Goal: Task Accomplishment & Management: Manage account settings

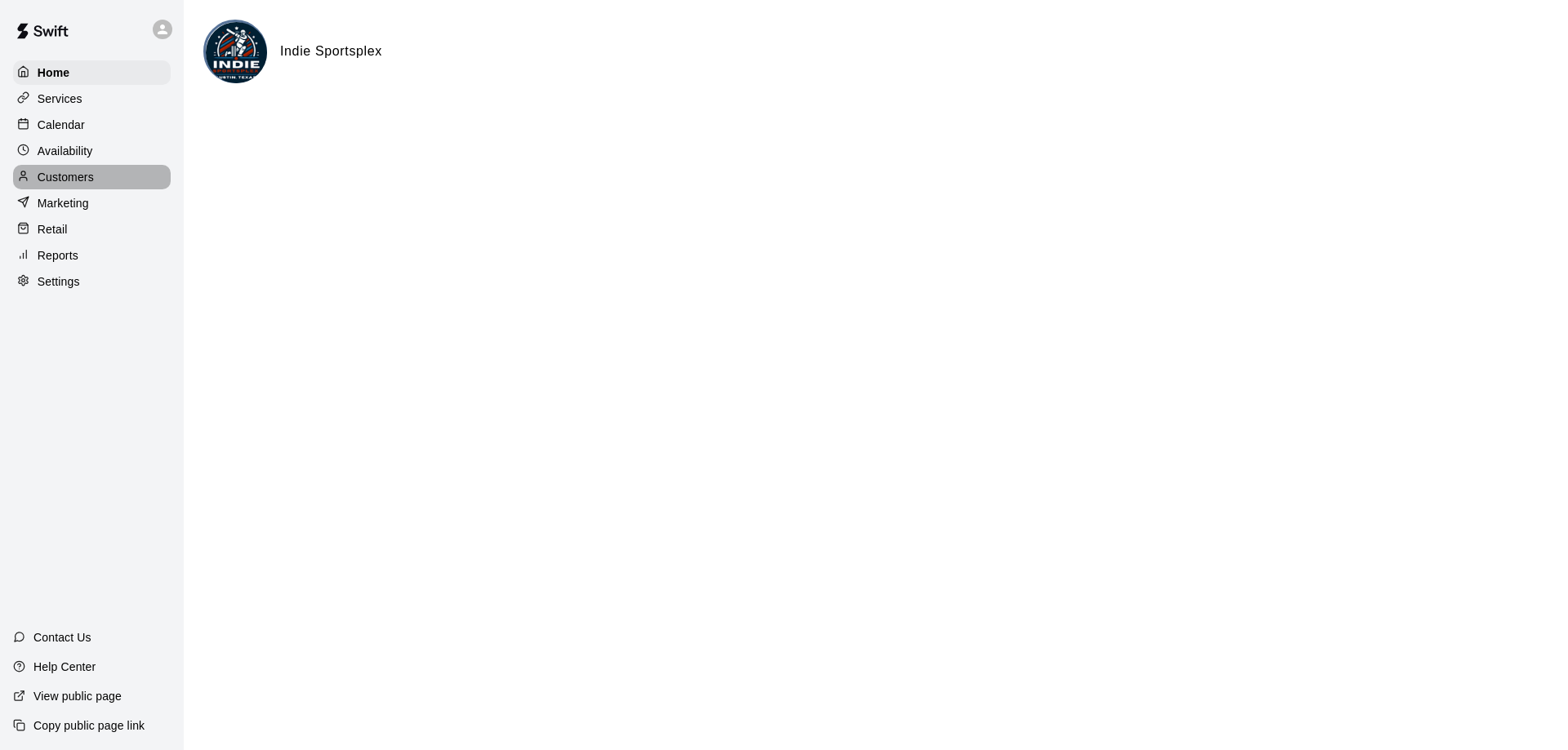
click at [68, 173] on p "Customers" at bounding box center [65, 177] width 56 height 16
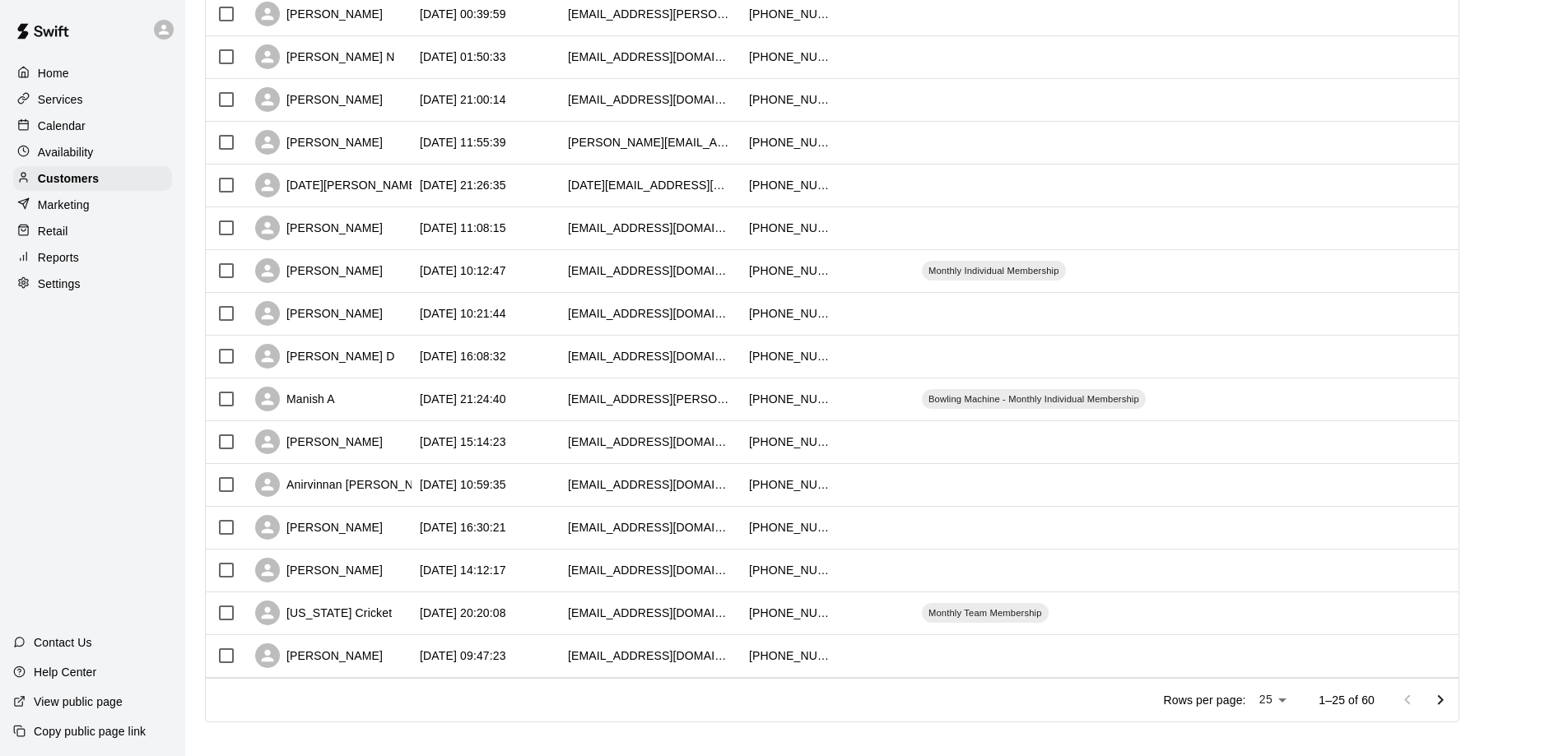
scroll to position [658, 0]
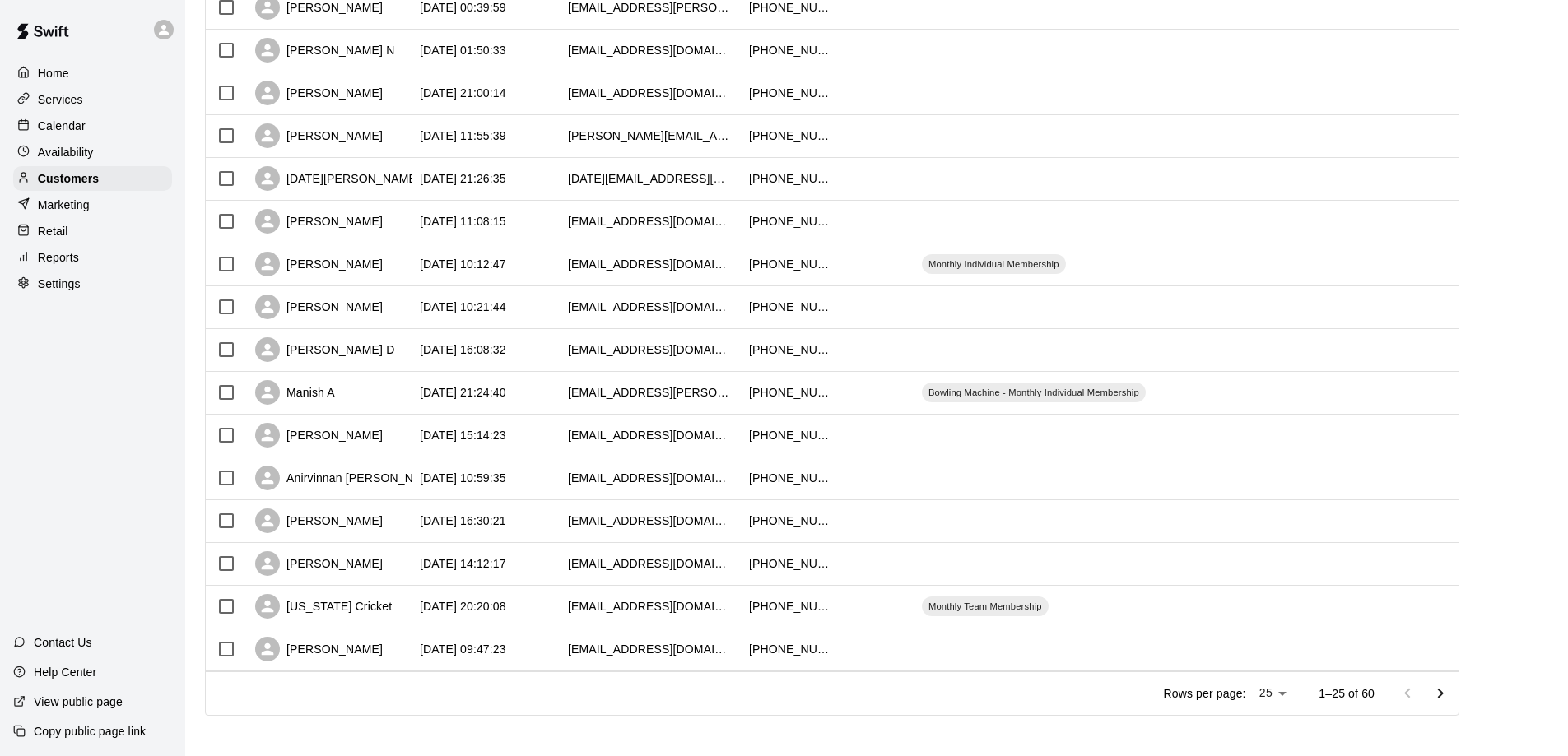
click at [1448, 698] on icon "Go to next page" at bounding box center [1440, 694] width 20 height 20
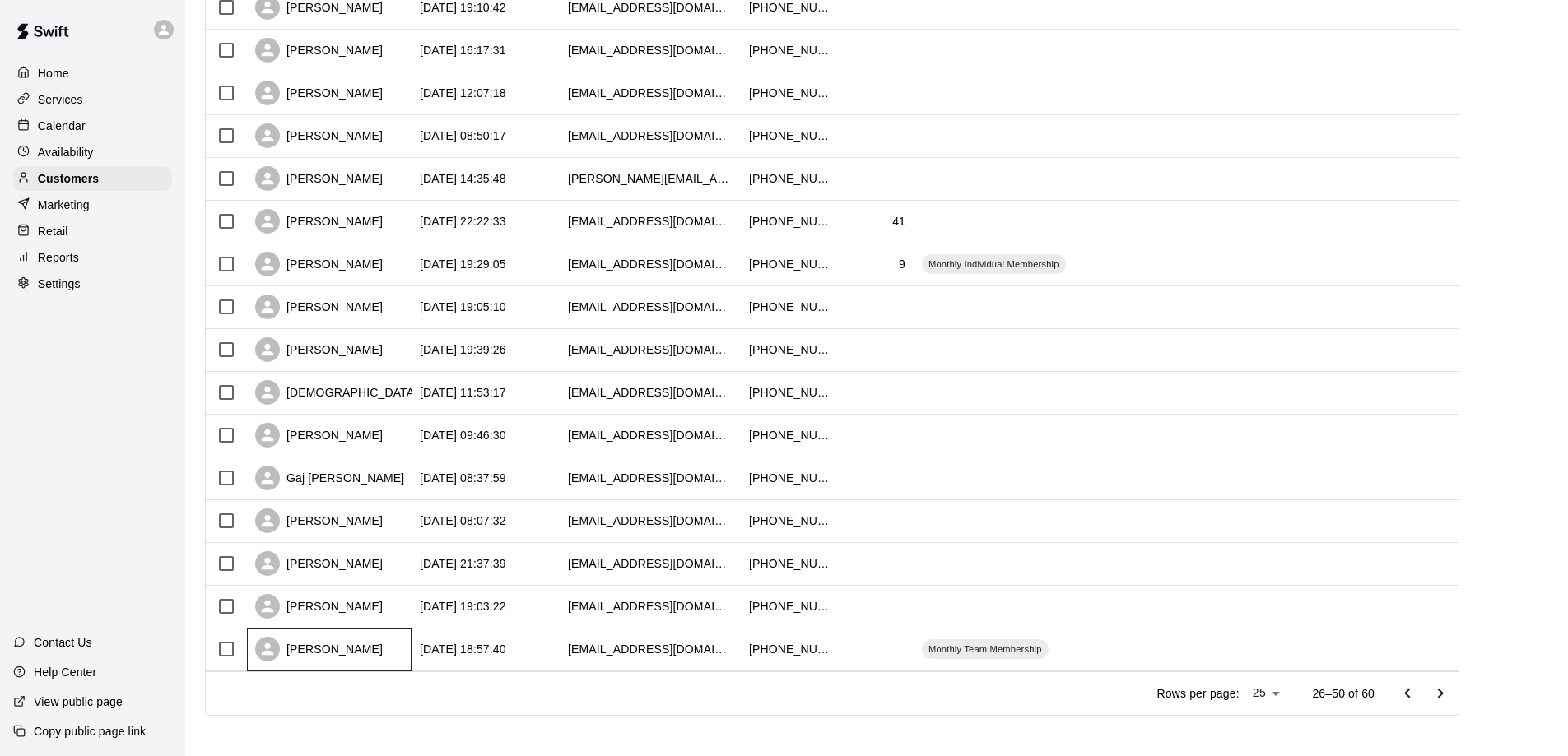
click at [336, 656] on div "[PERSON_NAME]" at bounding box center [319, 649] width 128 height 24
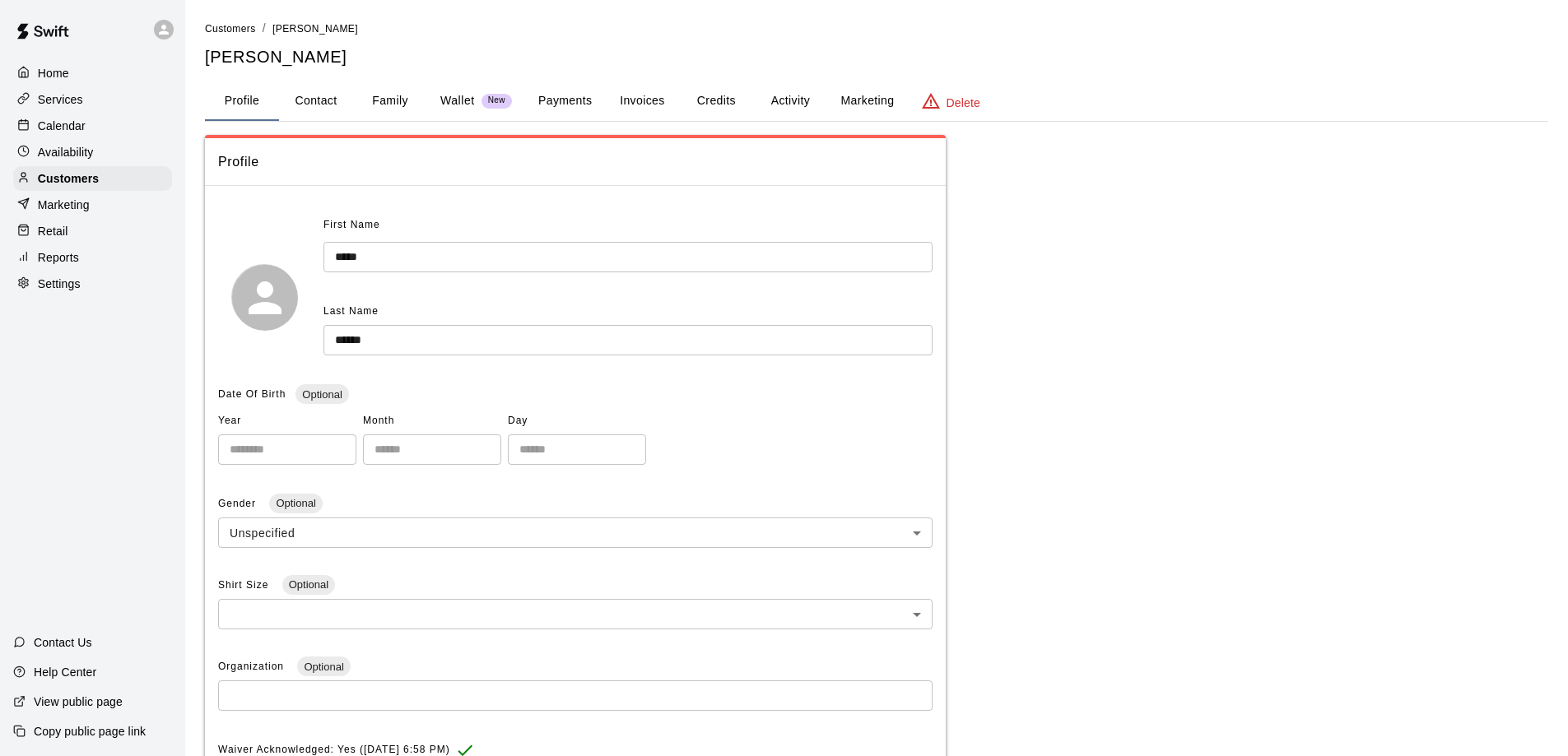
click at [580, 100] on button "Payments" at bounding box center [565, 102] width 80 height 40
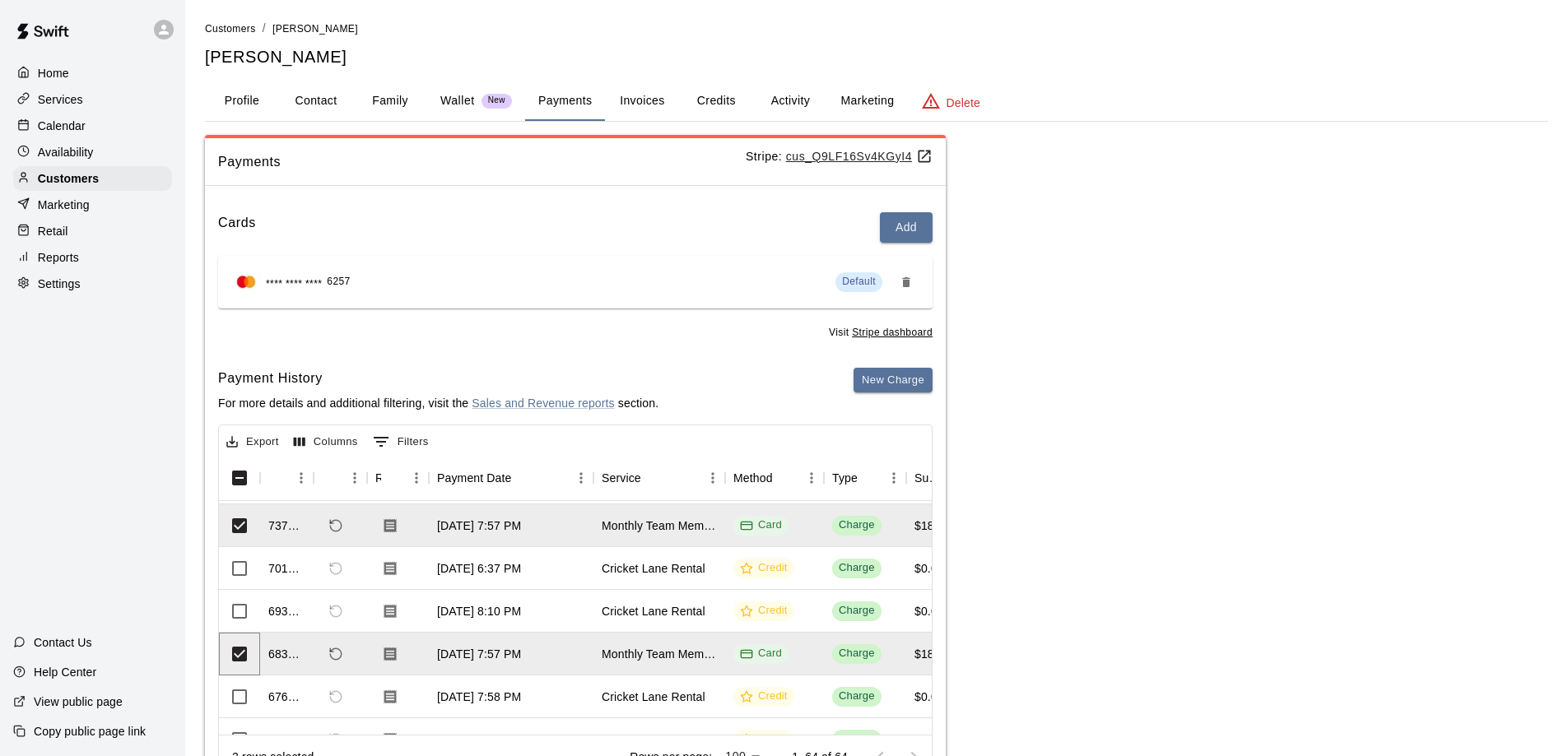
scroll to position [75, 0]
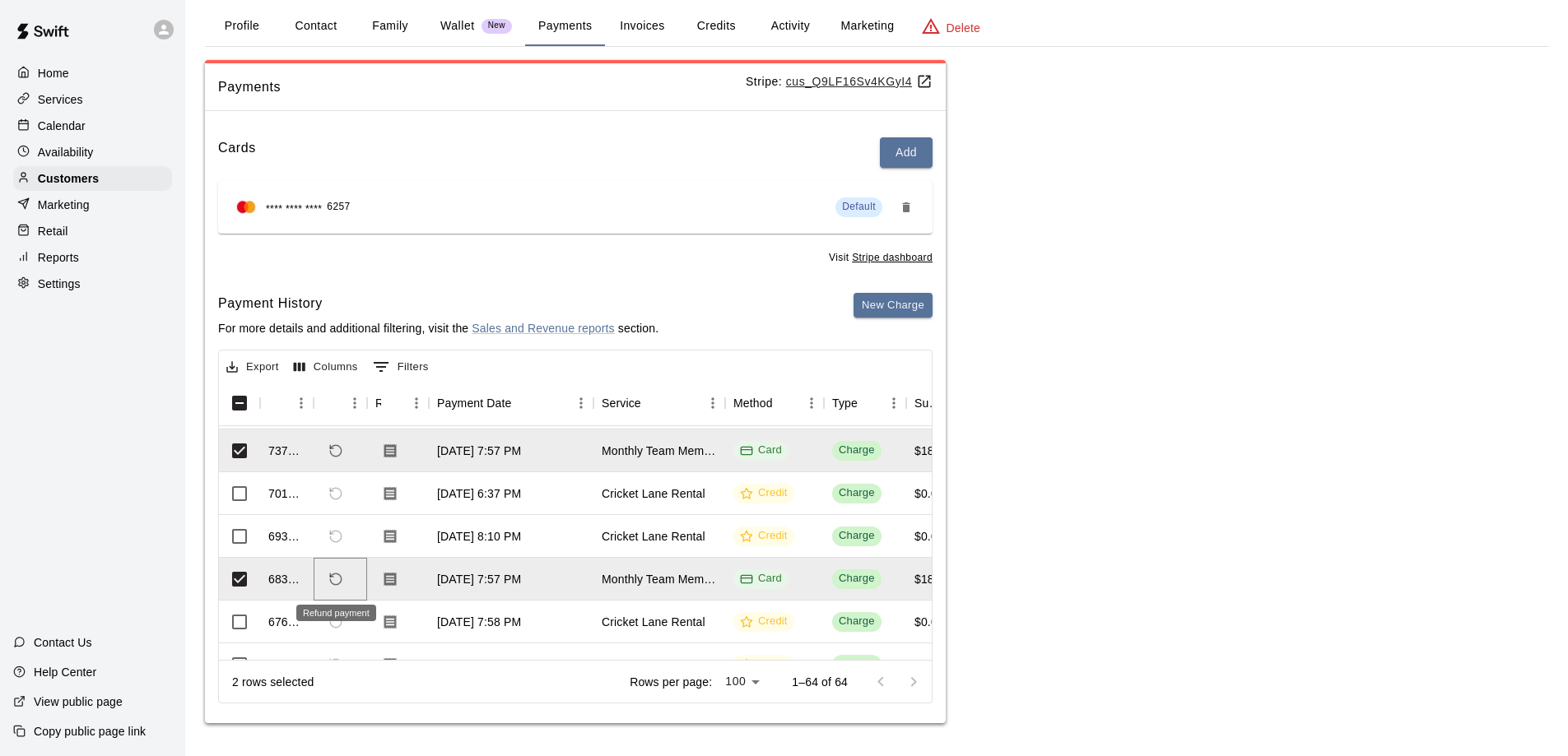
click at [336, 579] on icon "Refund payment" at bounding box center [335, 579] width 14 height 14
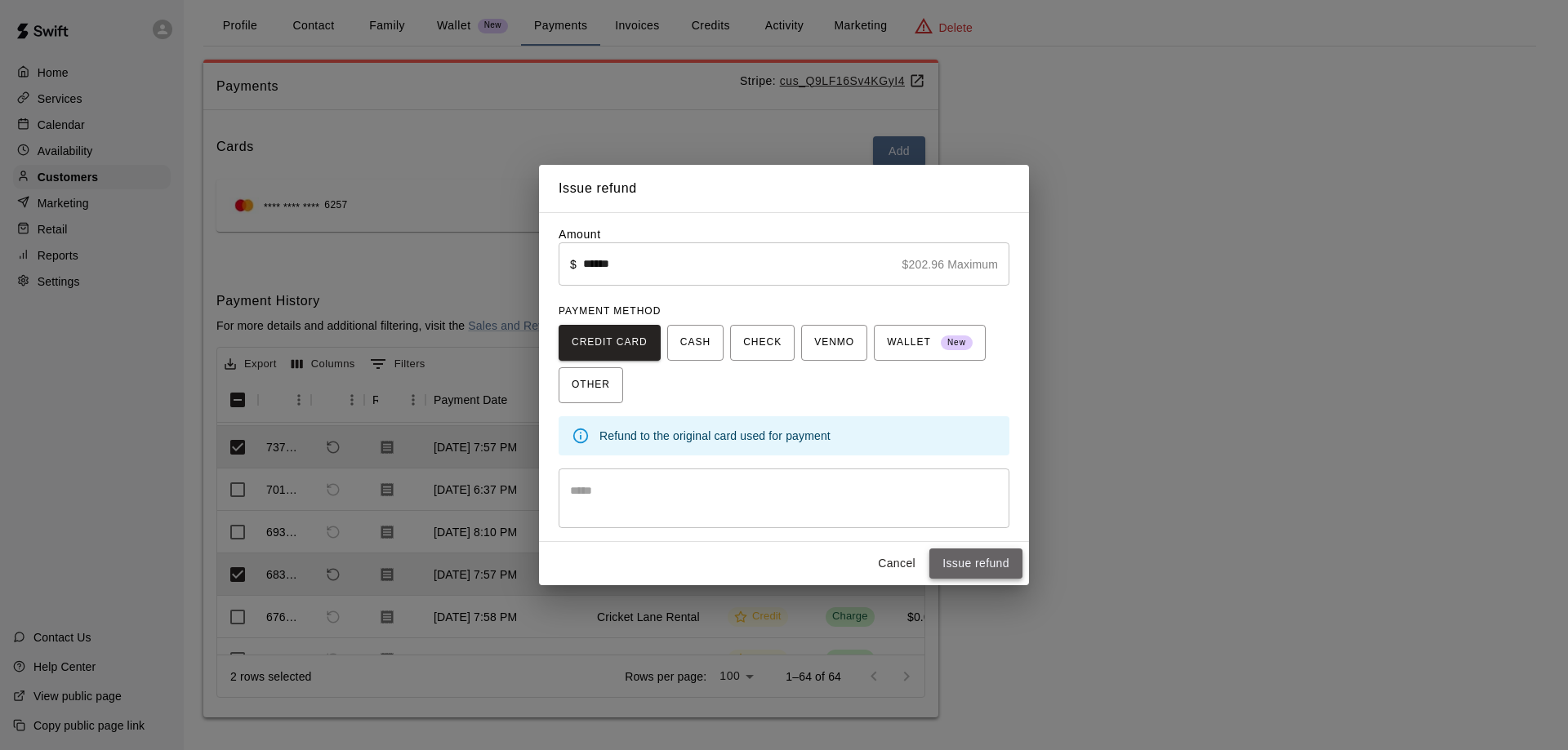
click at [993, 568] on button "Issue refund" at bounding box center [976, 564] width 93 height 30
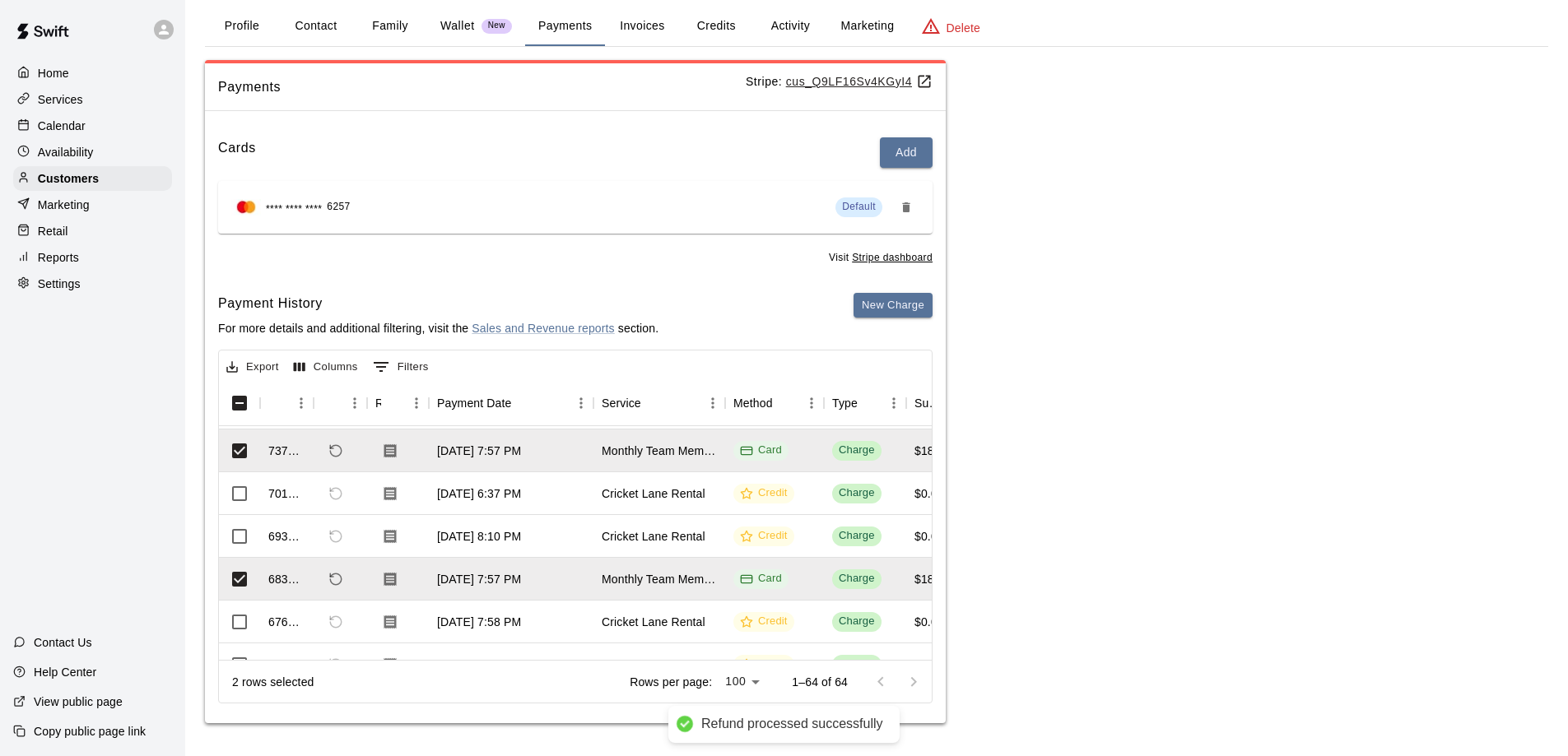
scroll to position [125, 0]
click at [334, 445] on icon "Refund payment" at bounding box center [335, 450] width 12 height 12
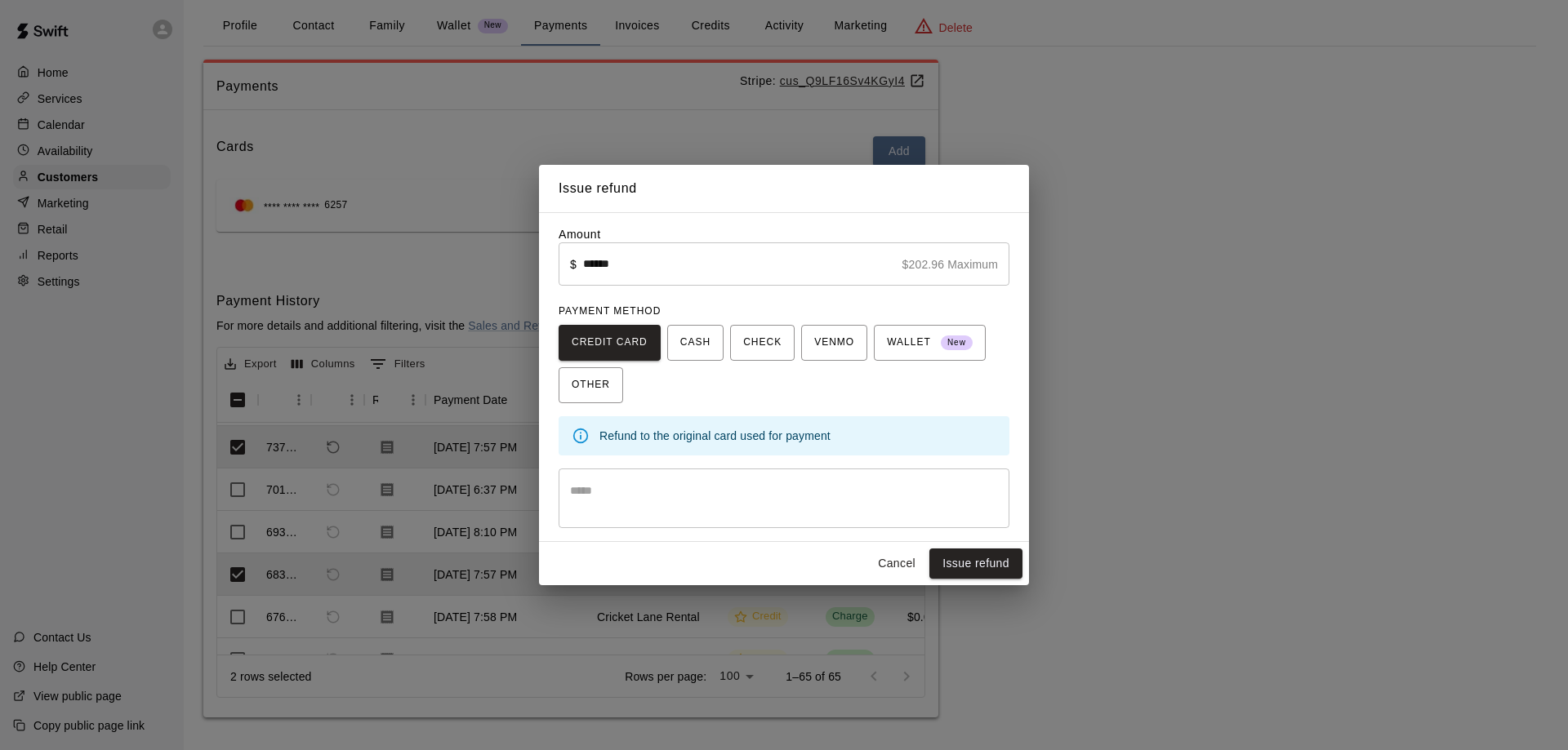
click at [966, 571] on button "Issue refund" at bounding box center [976, 564] width 93 height 30
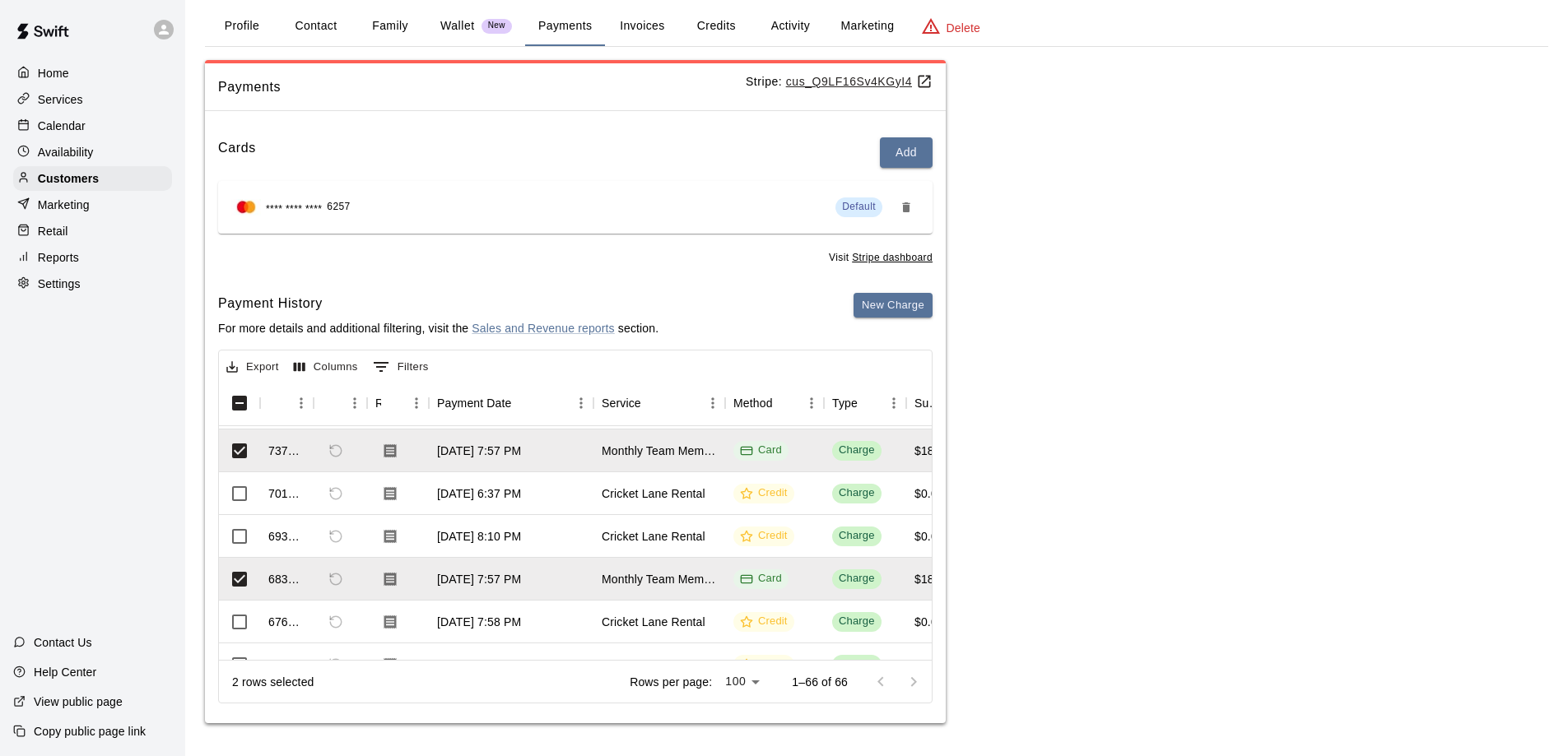
scroll to position [0, 0]
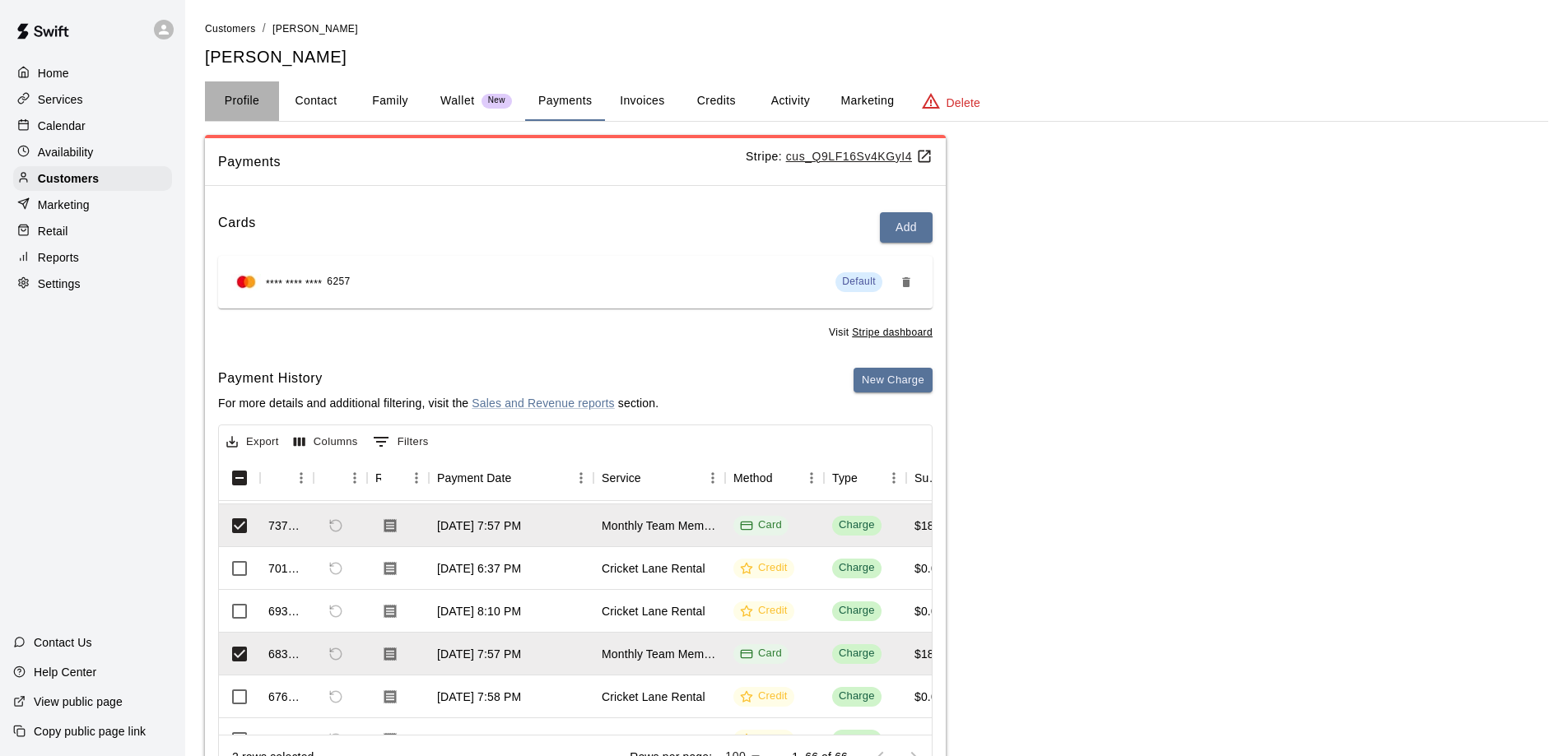
click at [247, 98] on button "Profile" at bounding box center [242, 102] width 74 height 40
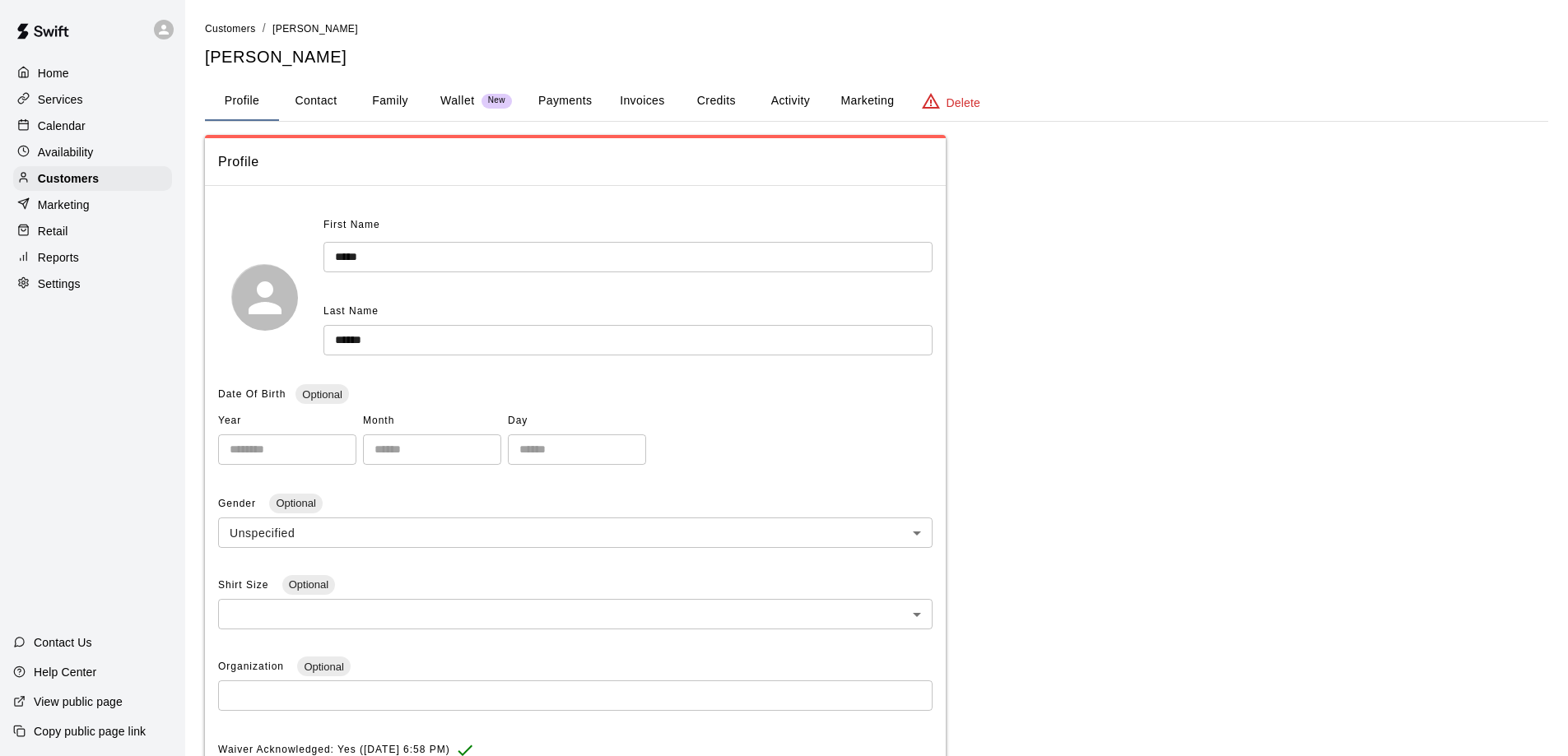
click at [781, 97] on button "Activity" at bounding box center [790, 102] width 74 height 40
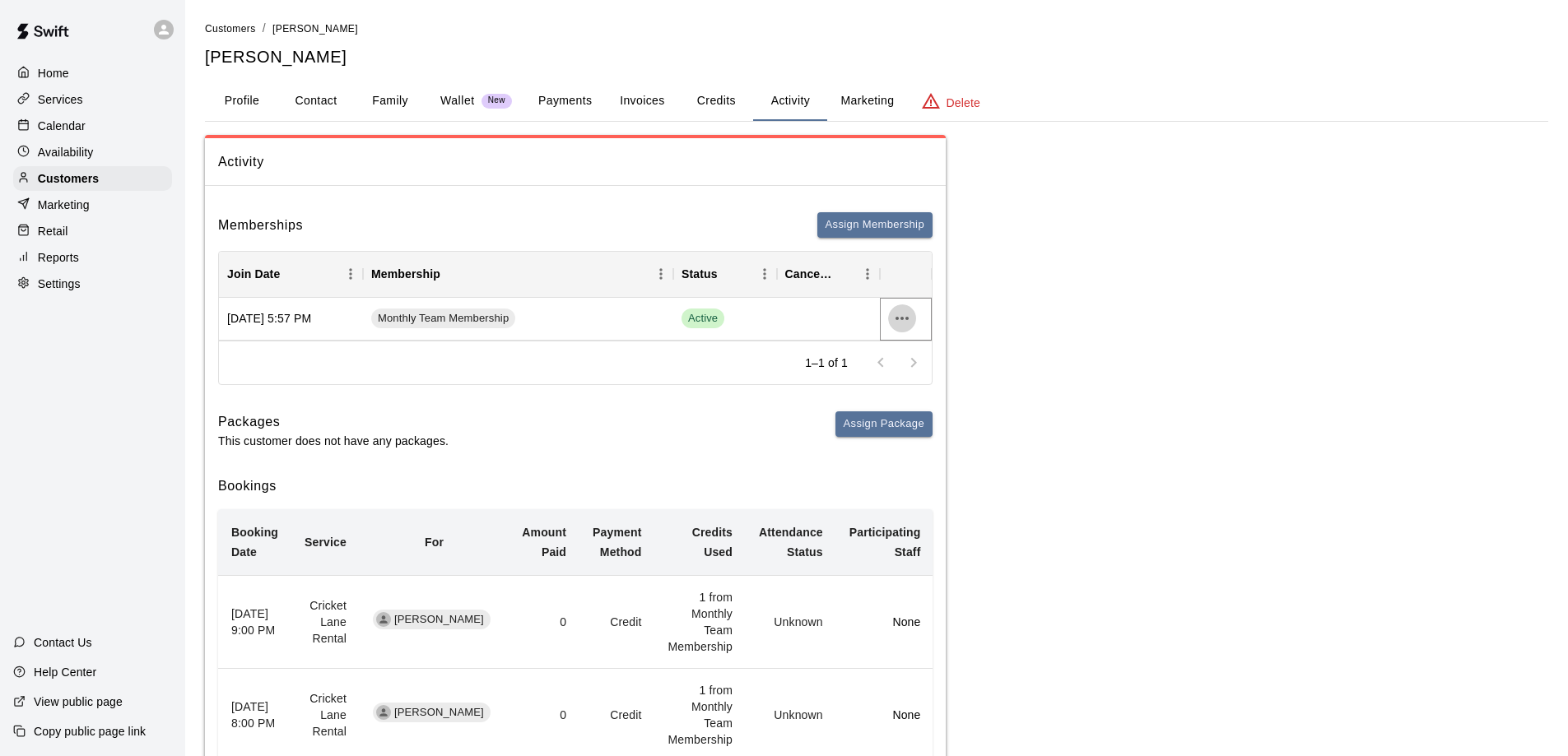
click at [900, 317] on icon "more actions" at bounding box center [902, 318] width 20 height 20
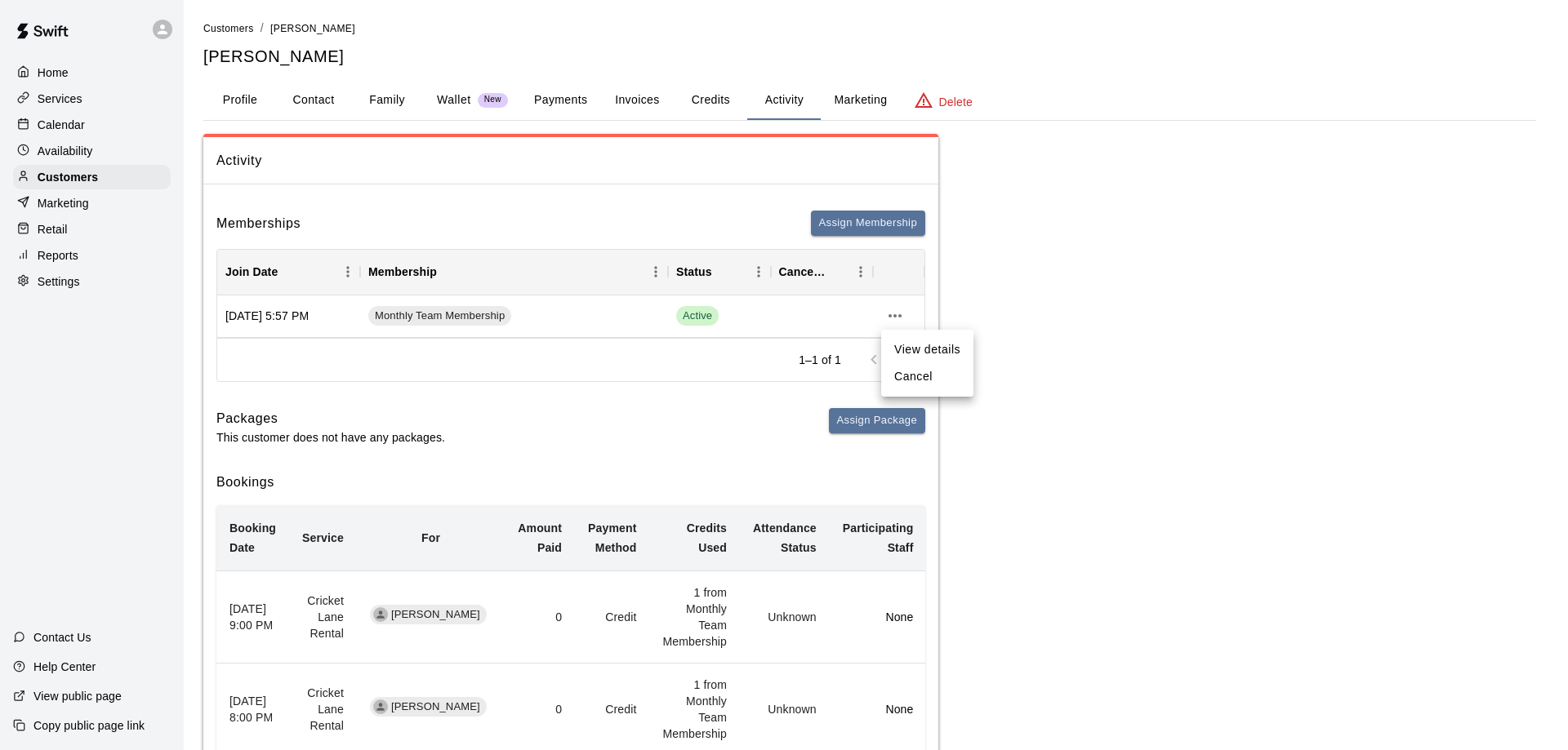
click at [932, 375] on li "Cancel" at bounding box center [927, 376] width 92 height 27
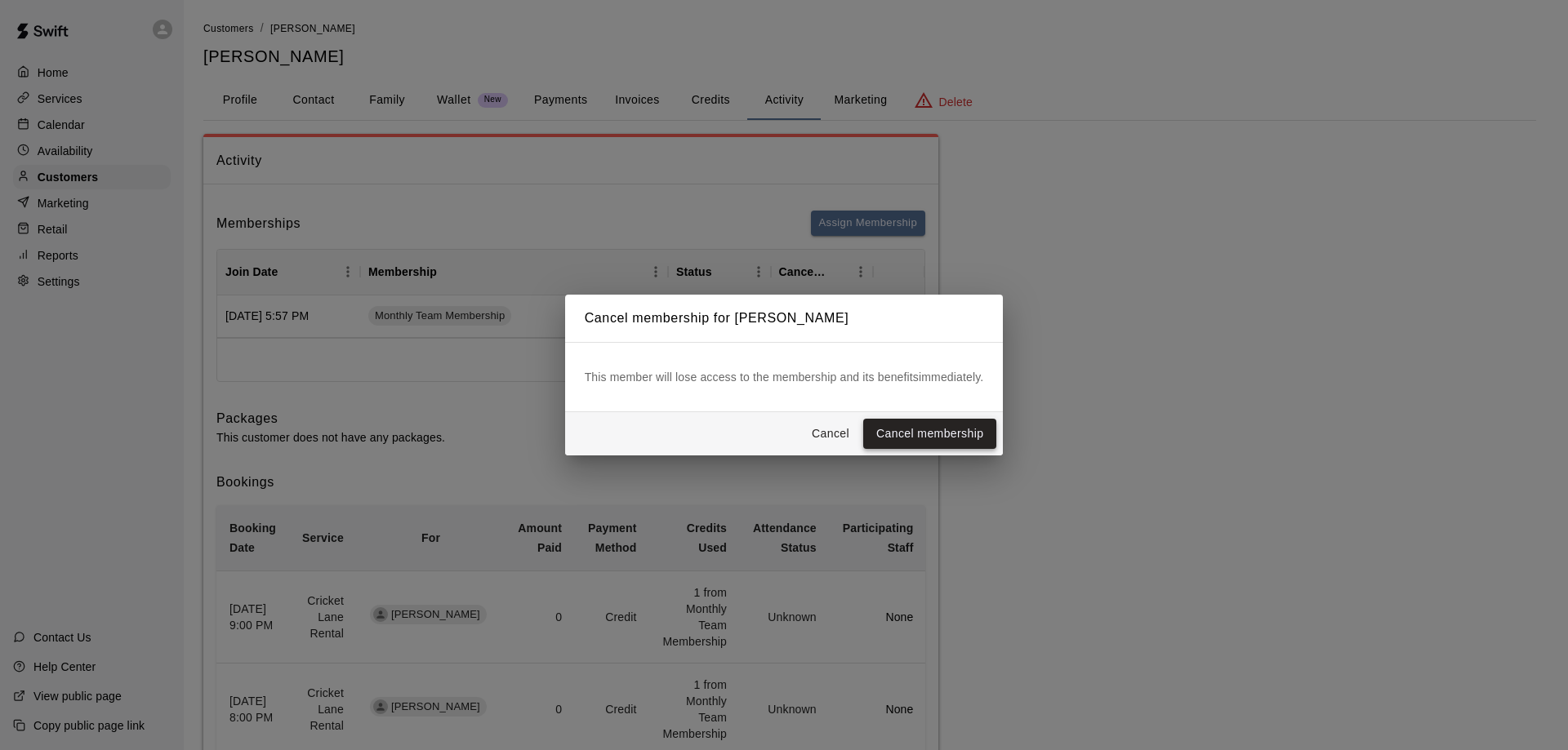
click at [941, 430] on button "Cancel membership" at bounding box center [929, 434] width 133 height 30
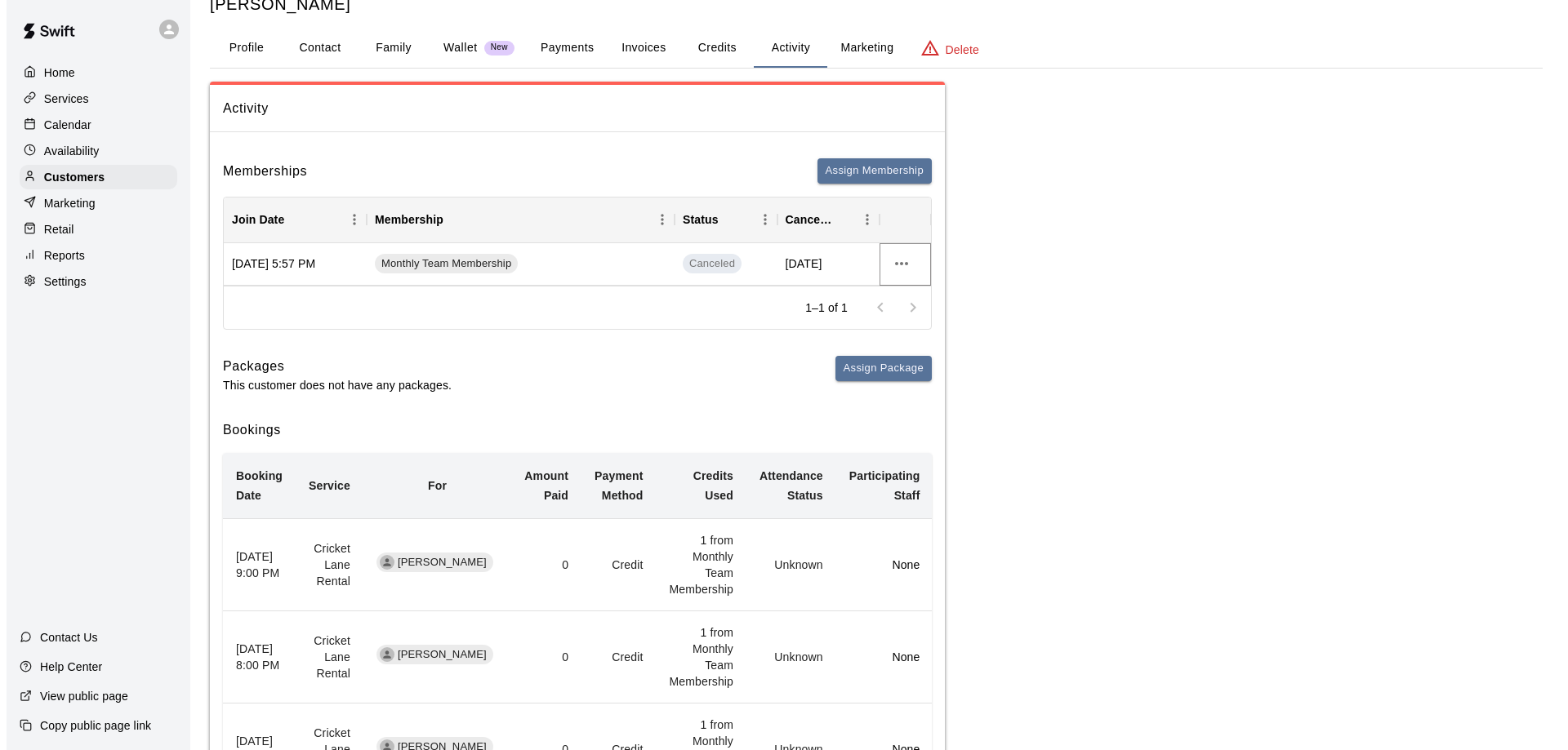
scroll to position [82, 0]
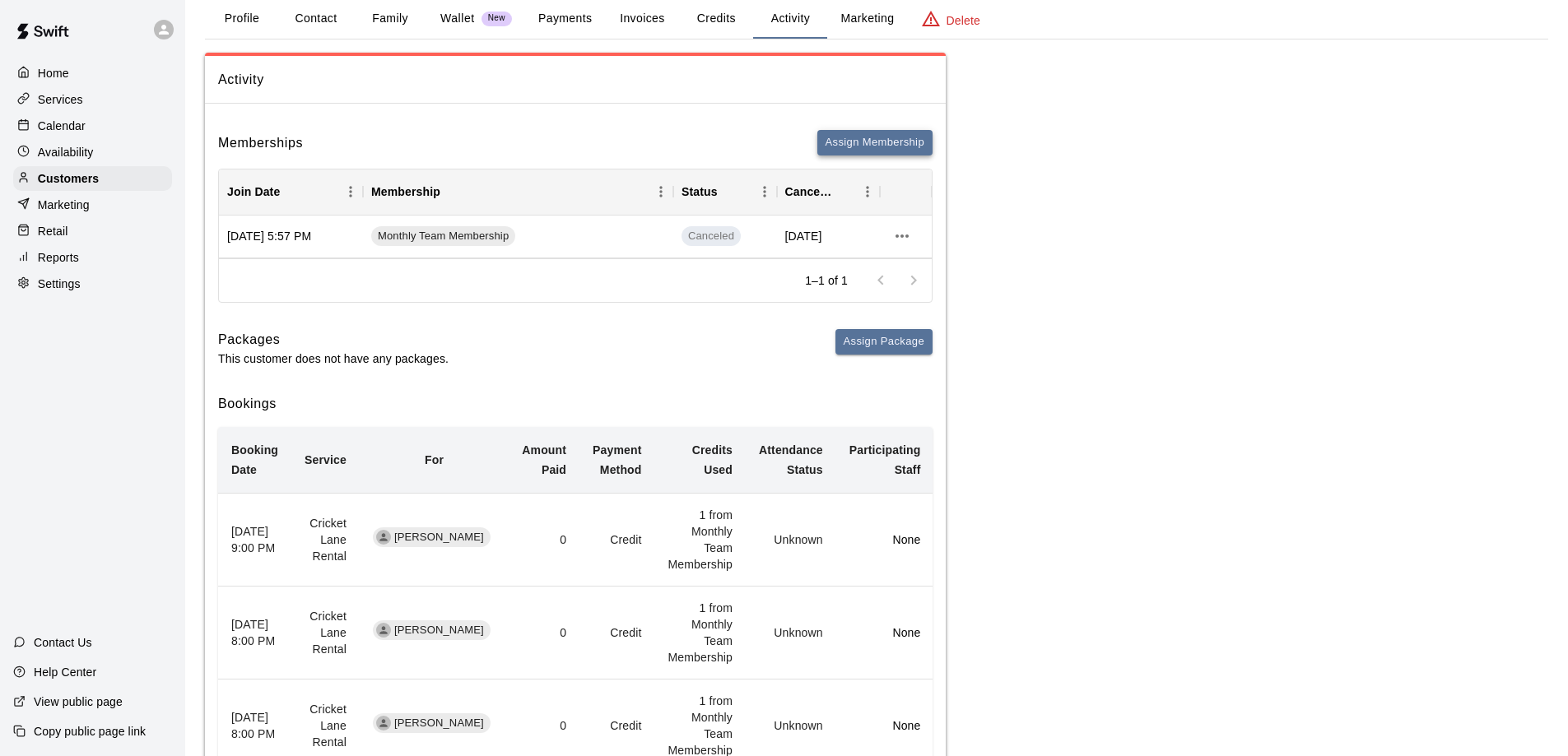
click at [873, 139] on button "Assign Membership" at bounding box center [875, 143] width 115 height 25
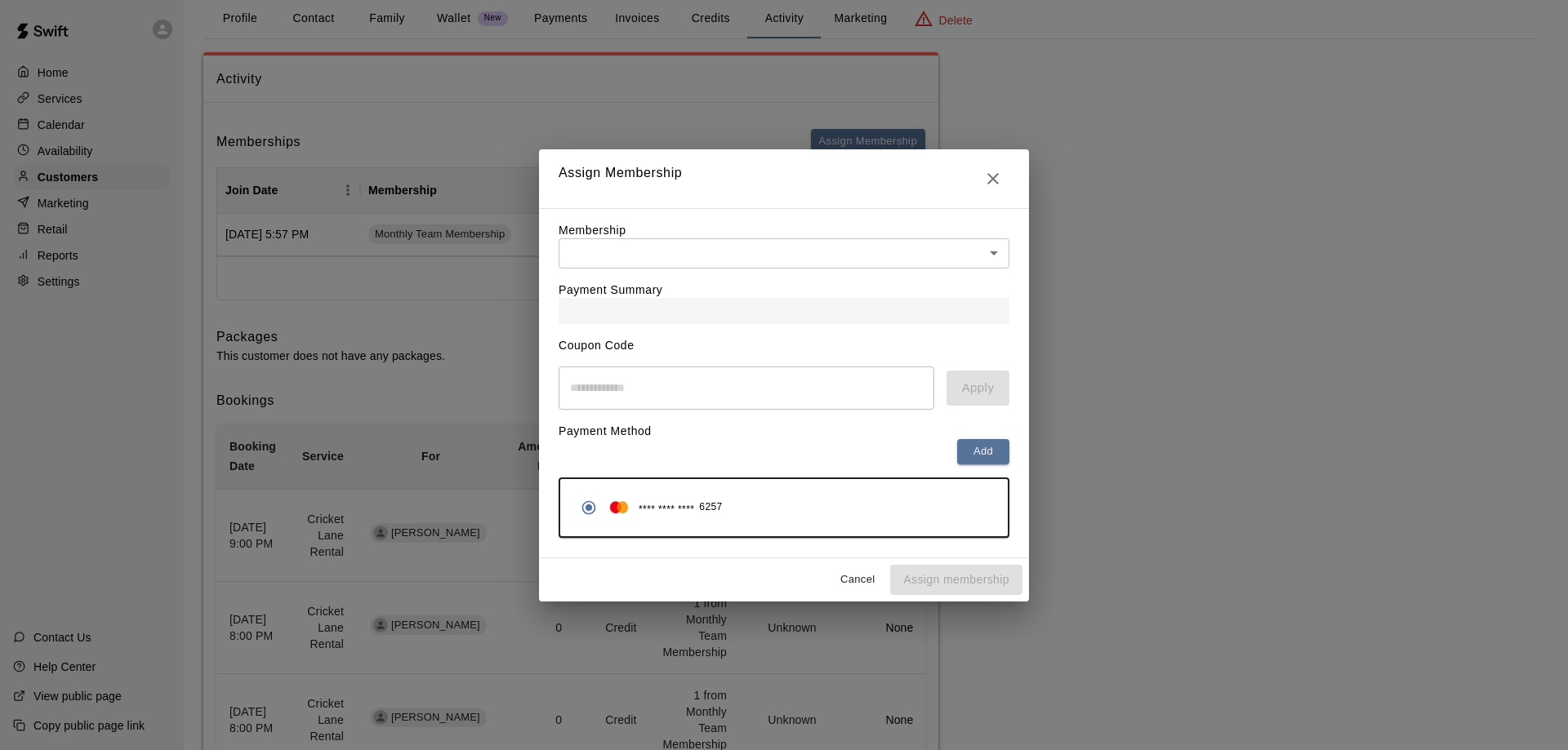
click at [989, 252] on body "Home Services Calendar Availability Customers Marketing Retail Reports Settings…" at bounding box center [784, 704] width 1568 height 1572
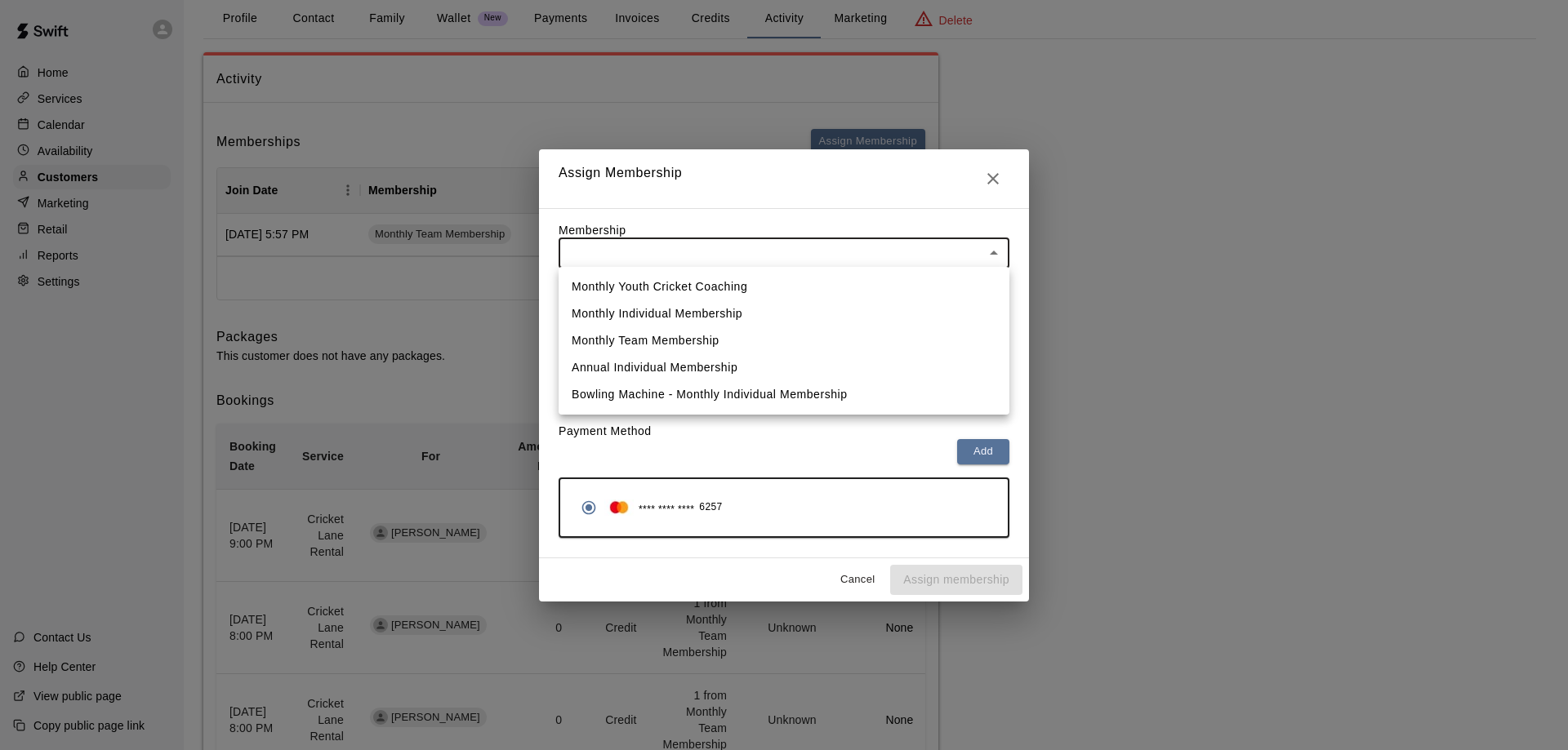
click at [659, 311] on li "Monthly Individual Membership" at bounding box center [783, 314] width 450 height 27
type input "**********"
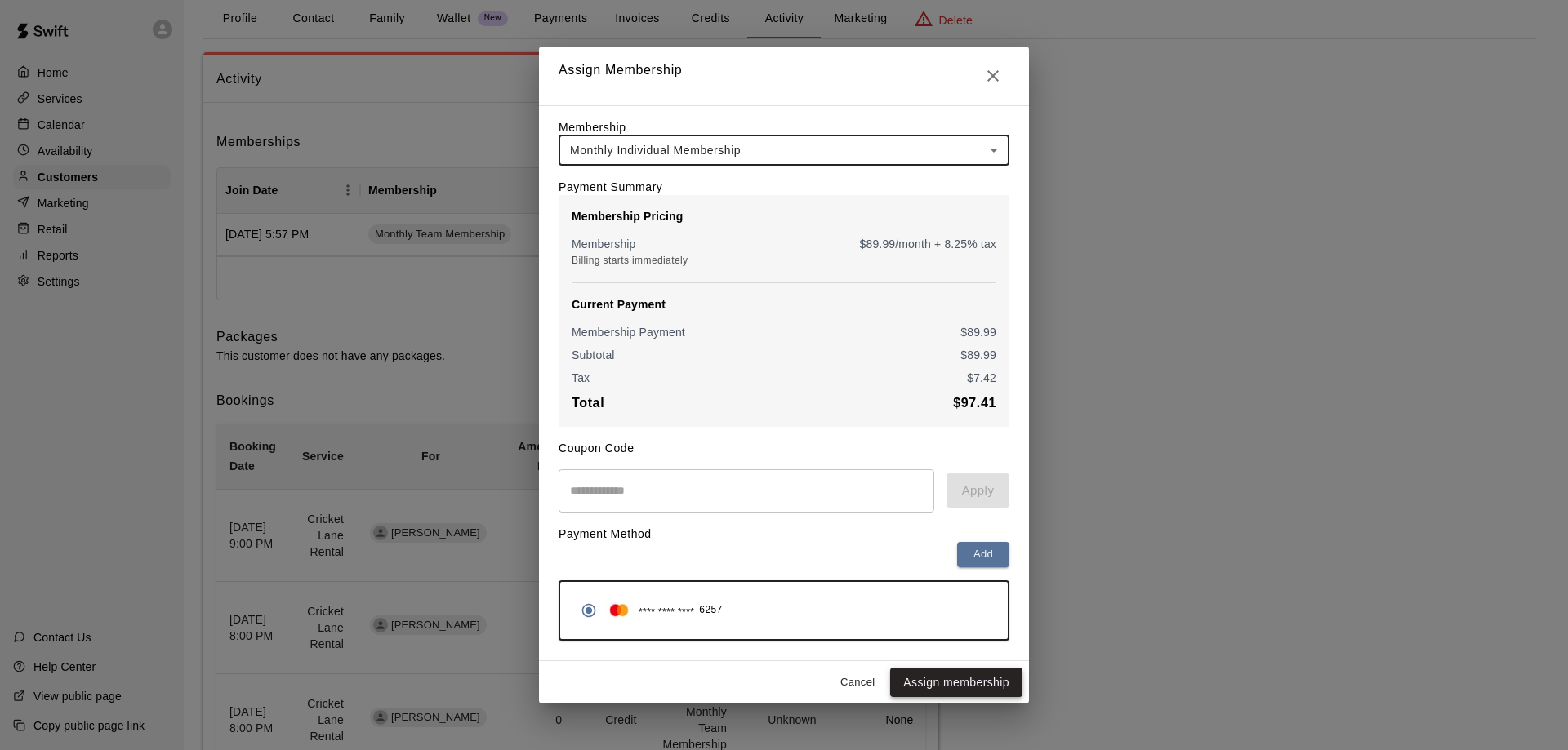
click at [950, 687] on button "Assign membership" at bounding box center [956, 683] width 132 height 30
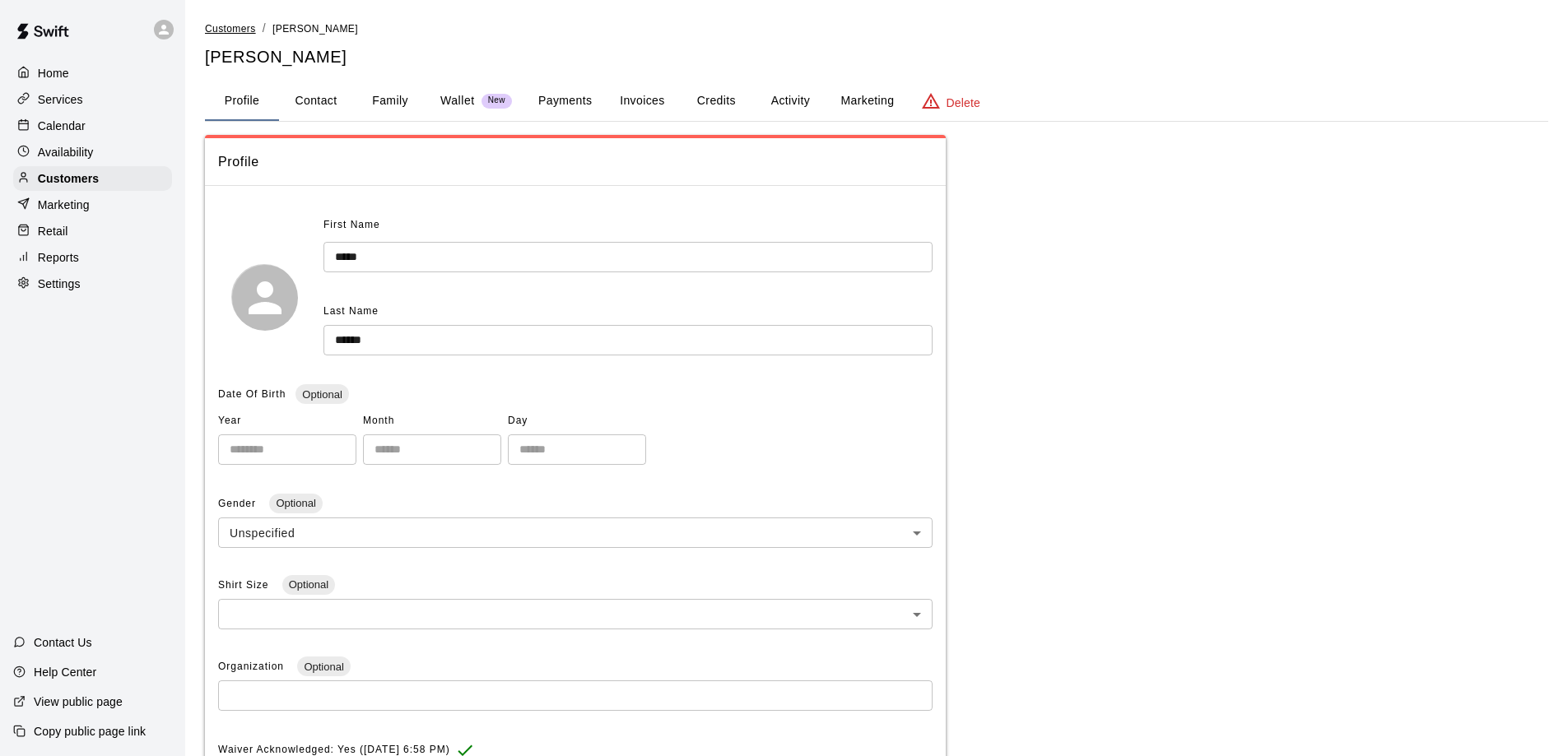
click at [237, 26] on span "Customers" at bounding box center [230, 29] width 51 height 12
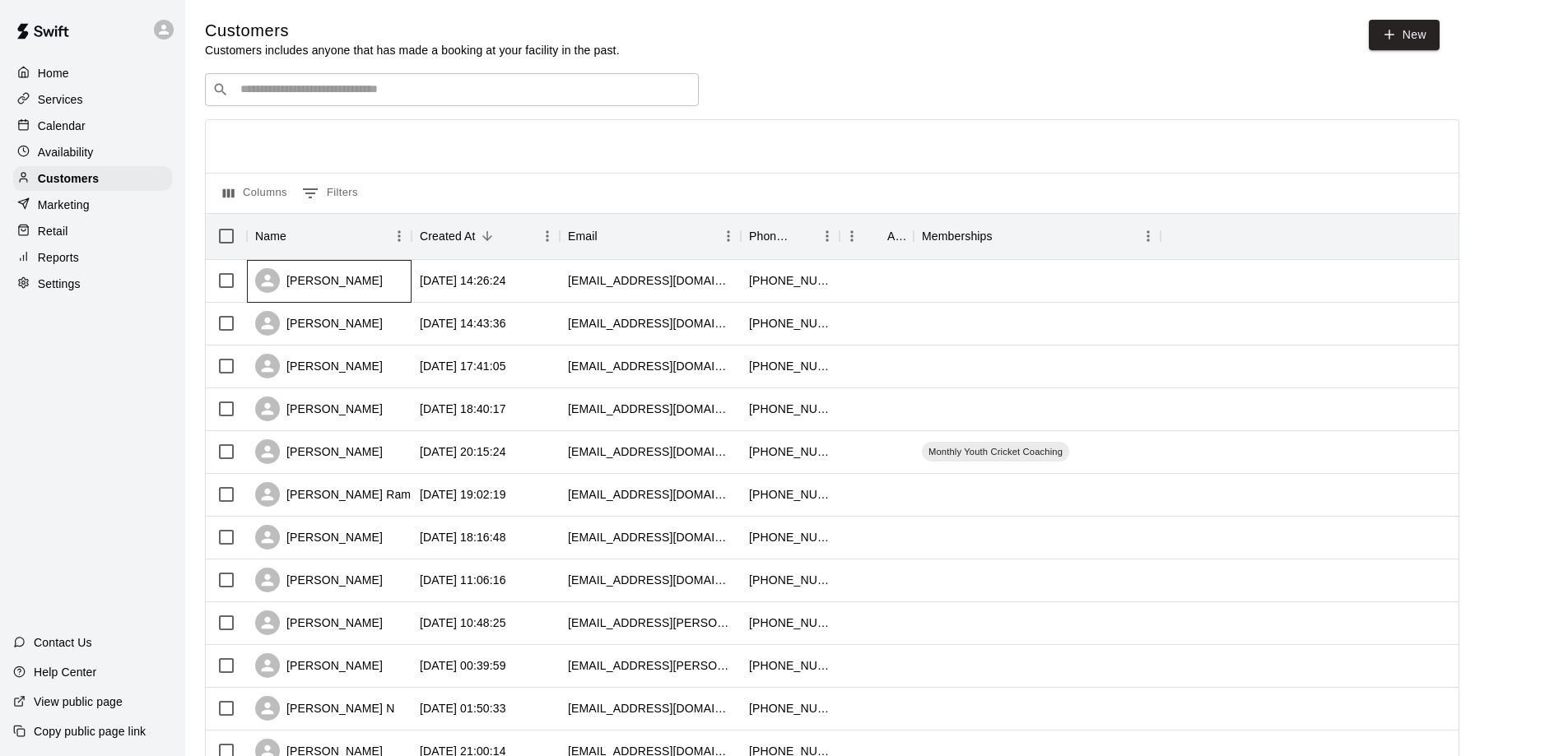
click at [317, 286] on div "[PERSON_NAME]" at bounding box center [319, 280] width 128 height 24
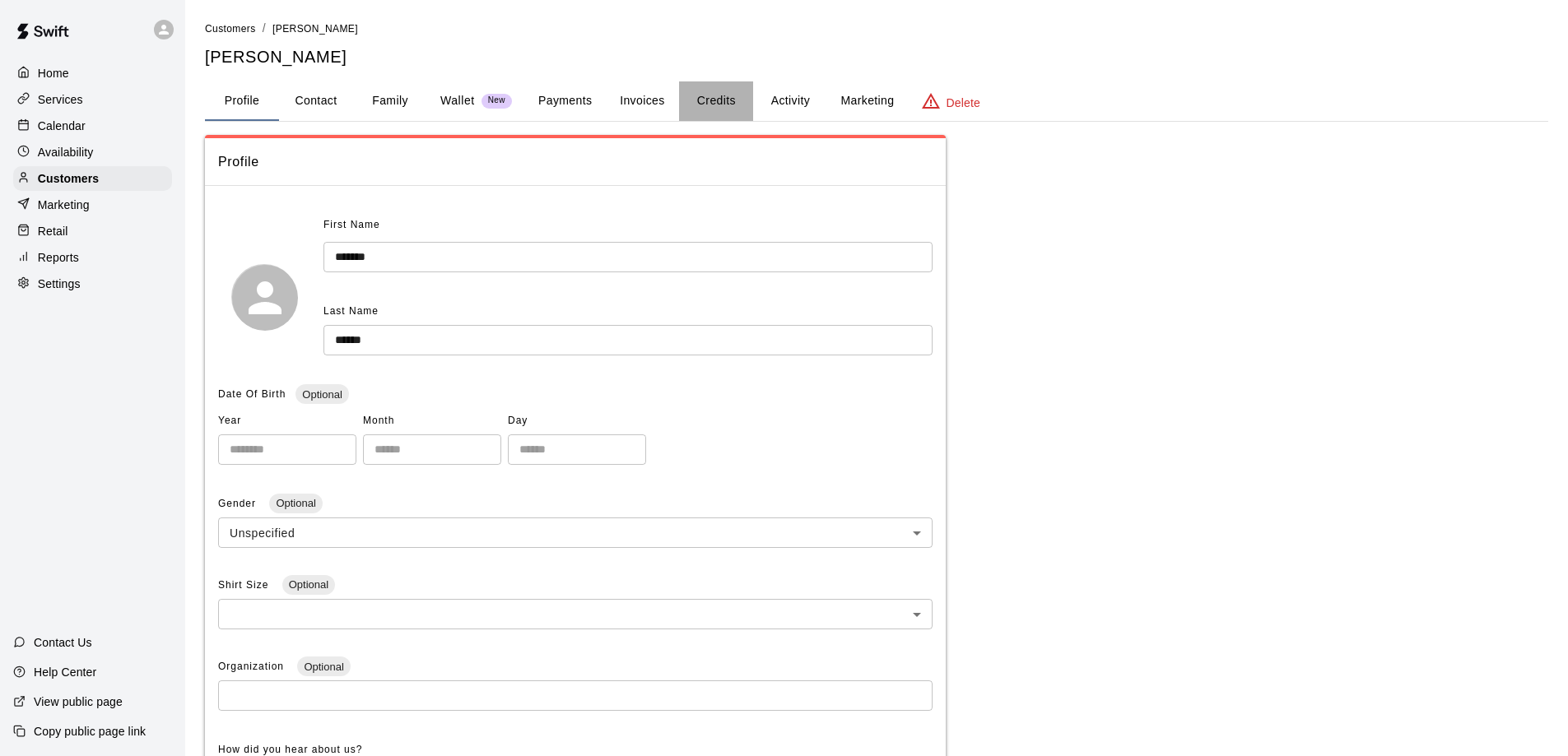
click at [713, 96] on button "Credits" at bounding box center [716, 102] width 74 height 40
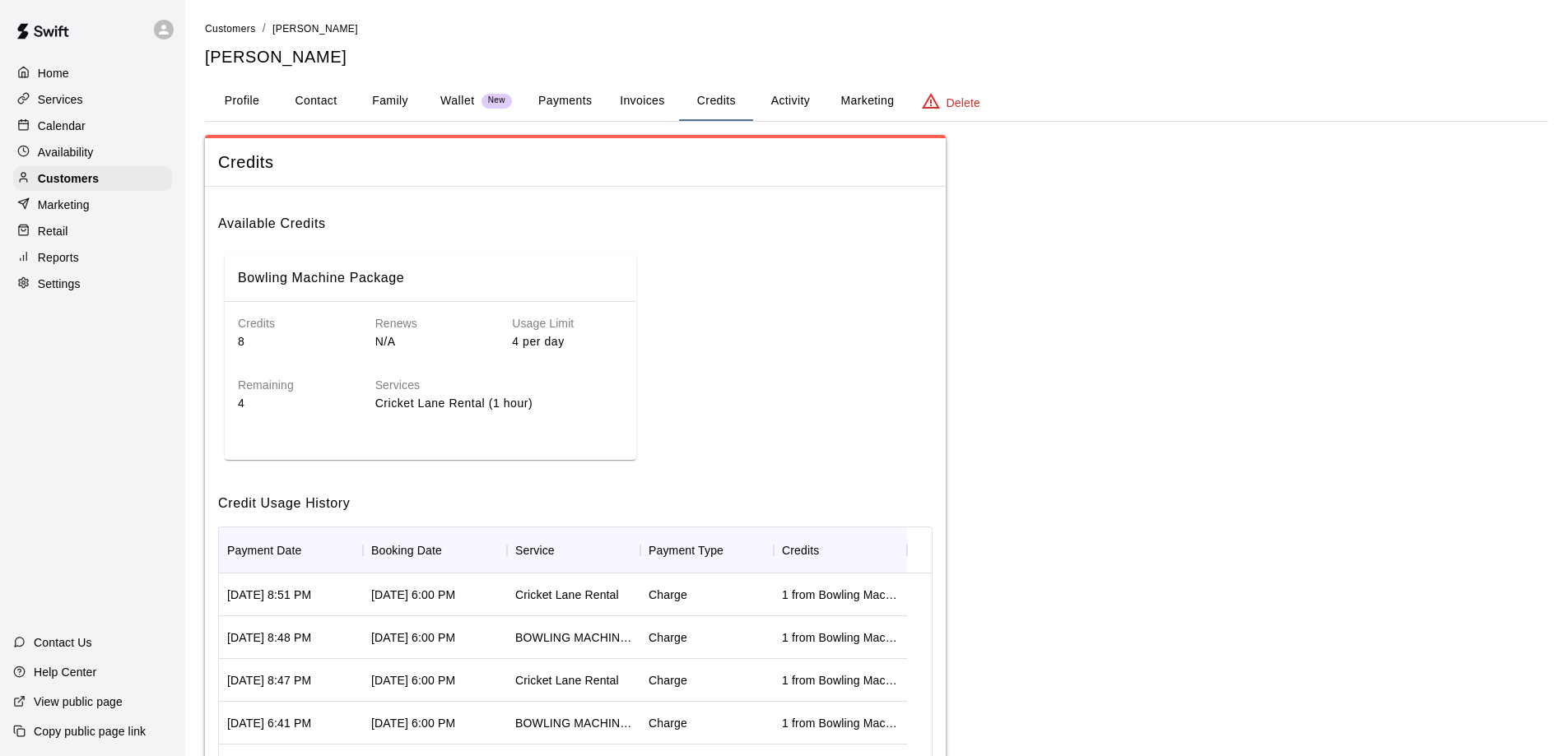
click at [244, 335] on p "8" at bounding box center [294, 342] width 111 height 17
click at [59, 672] on p "Help Center" at bounding box center [66, 672] width 63 height 16
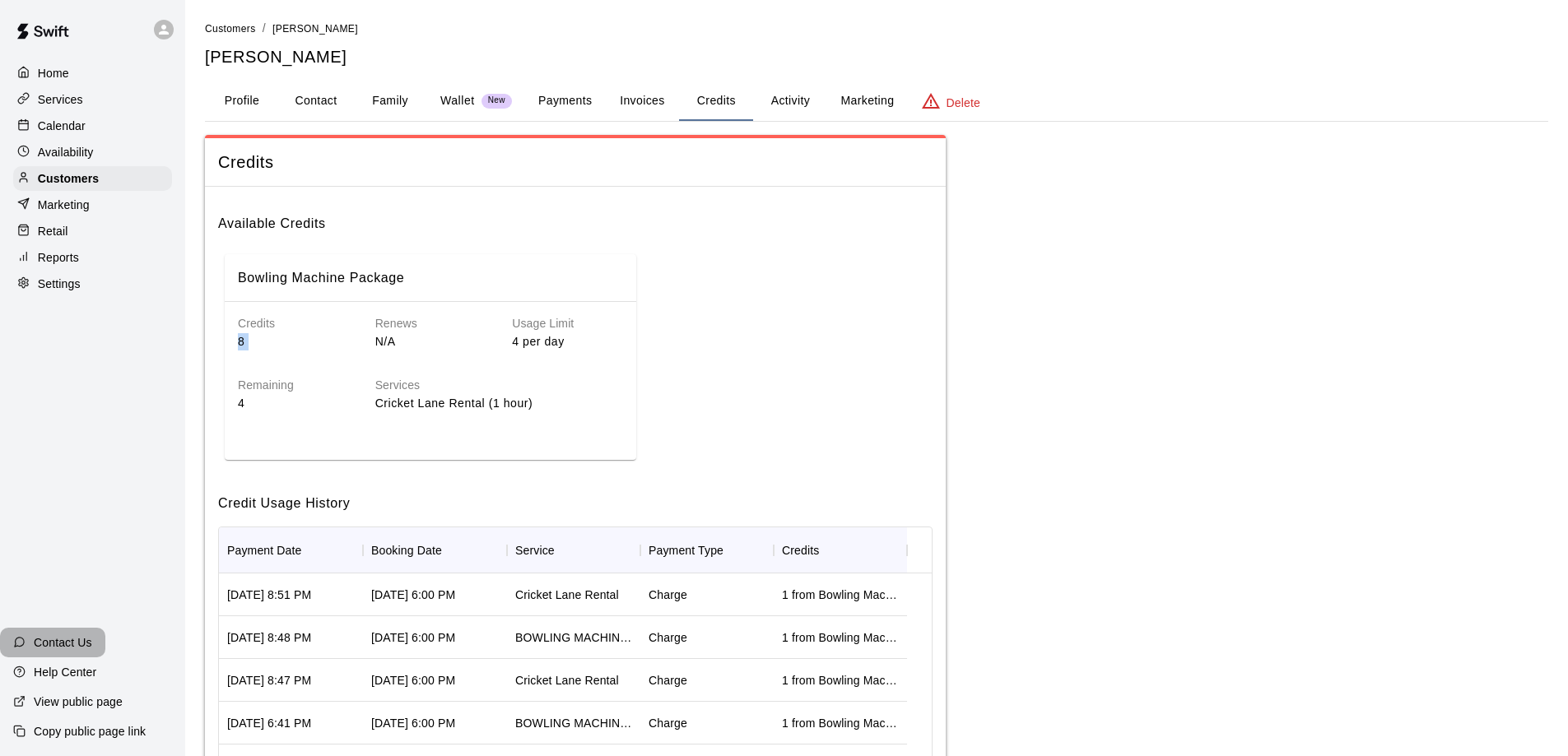
click at [73, 645] on p "Contact Us" at bounding box center [63, 643] width 58 height 16
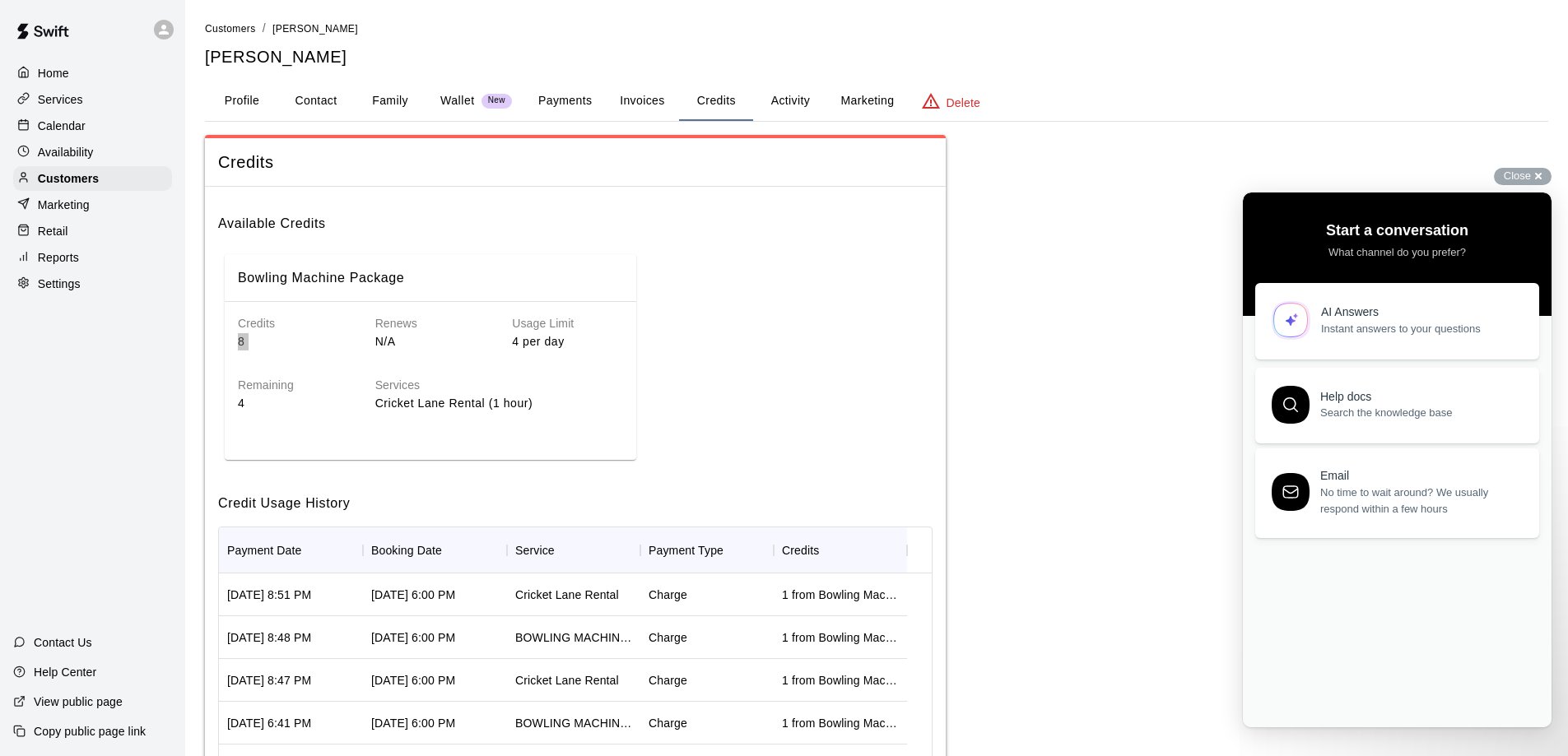
click at [1366, 306] on div "AI Answers" at bounding box center [1421, 313] width 200 height 14
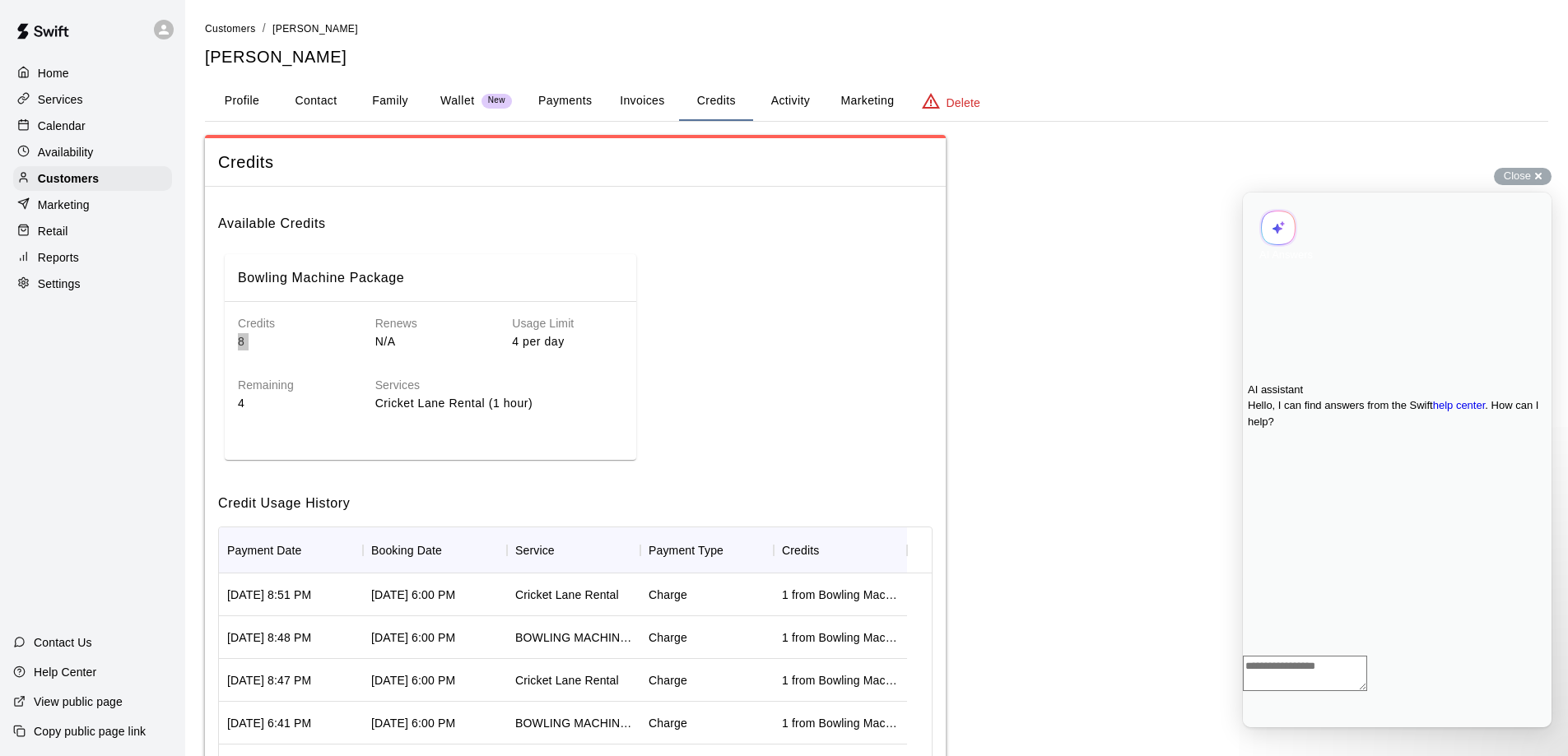
click at [1307, 691] on textarea "Ask a question..." at bounding box center [1305, 673] width 124 height 35
type textarea "**********"
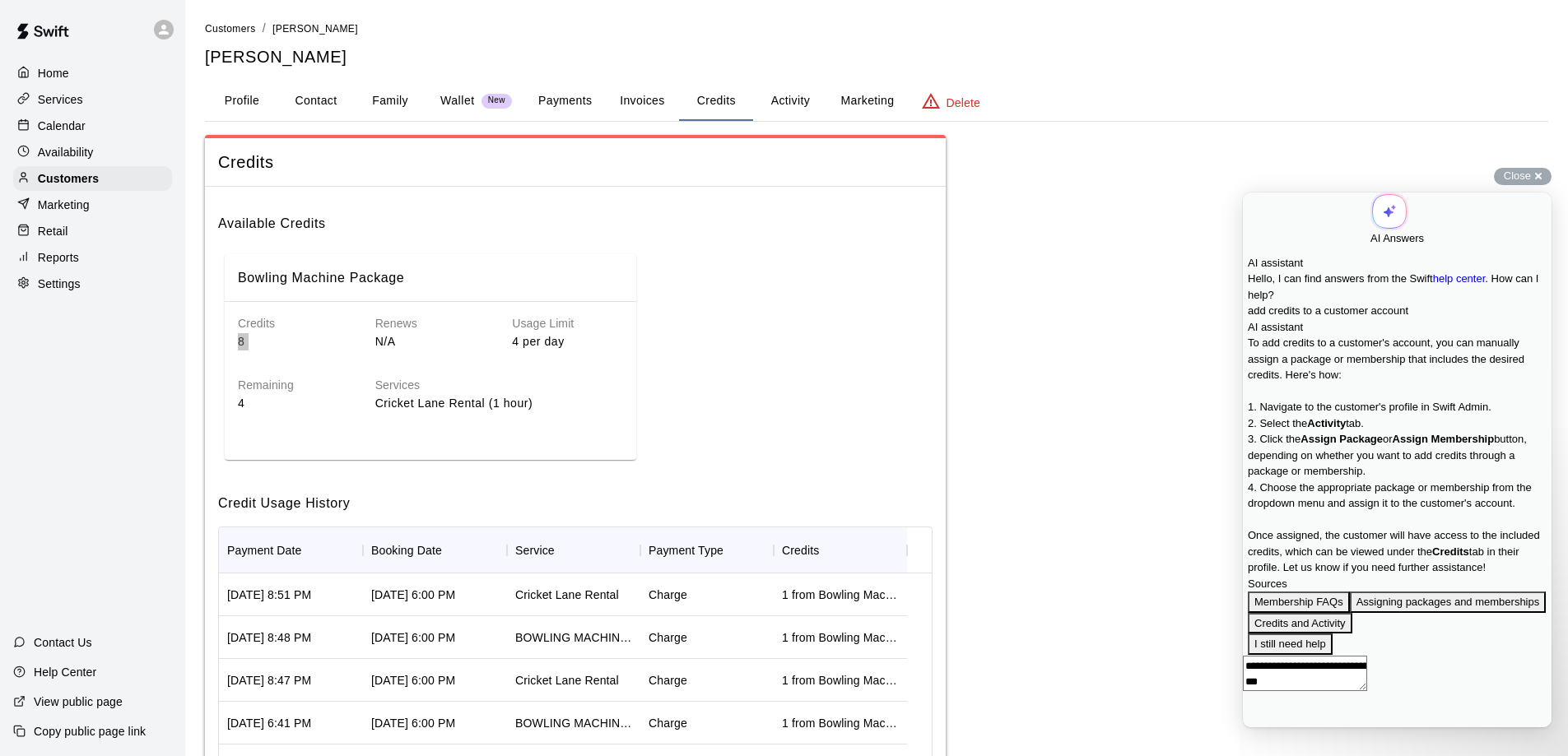
scroll to position [34, 0]
click at [803, 97] on button "Activity" at bounding box center [790, 102] width 74 height 40
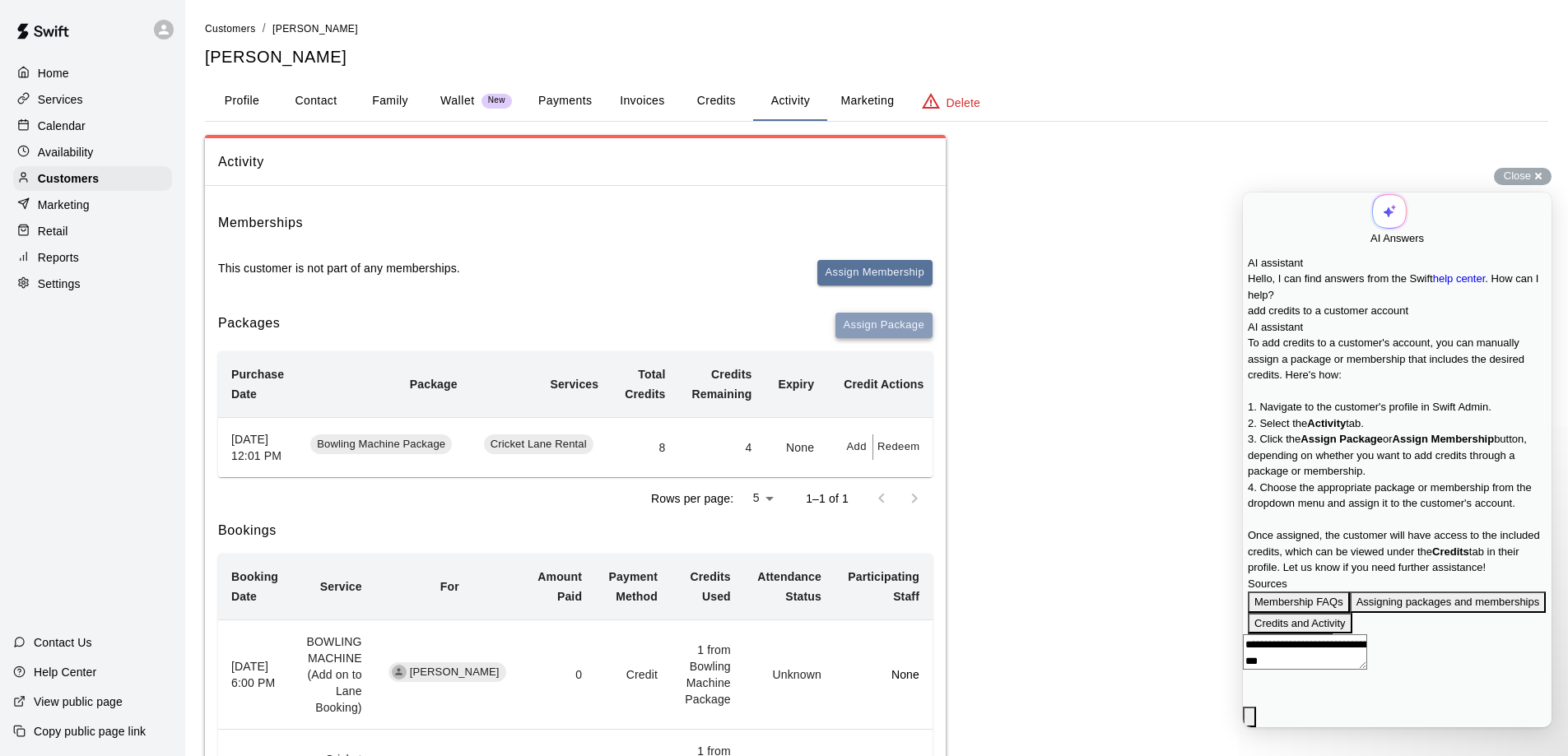
click at [893, 326] on button "Assign Package" at bounding box center [884, 325] width 97 height 25
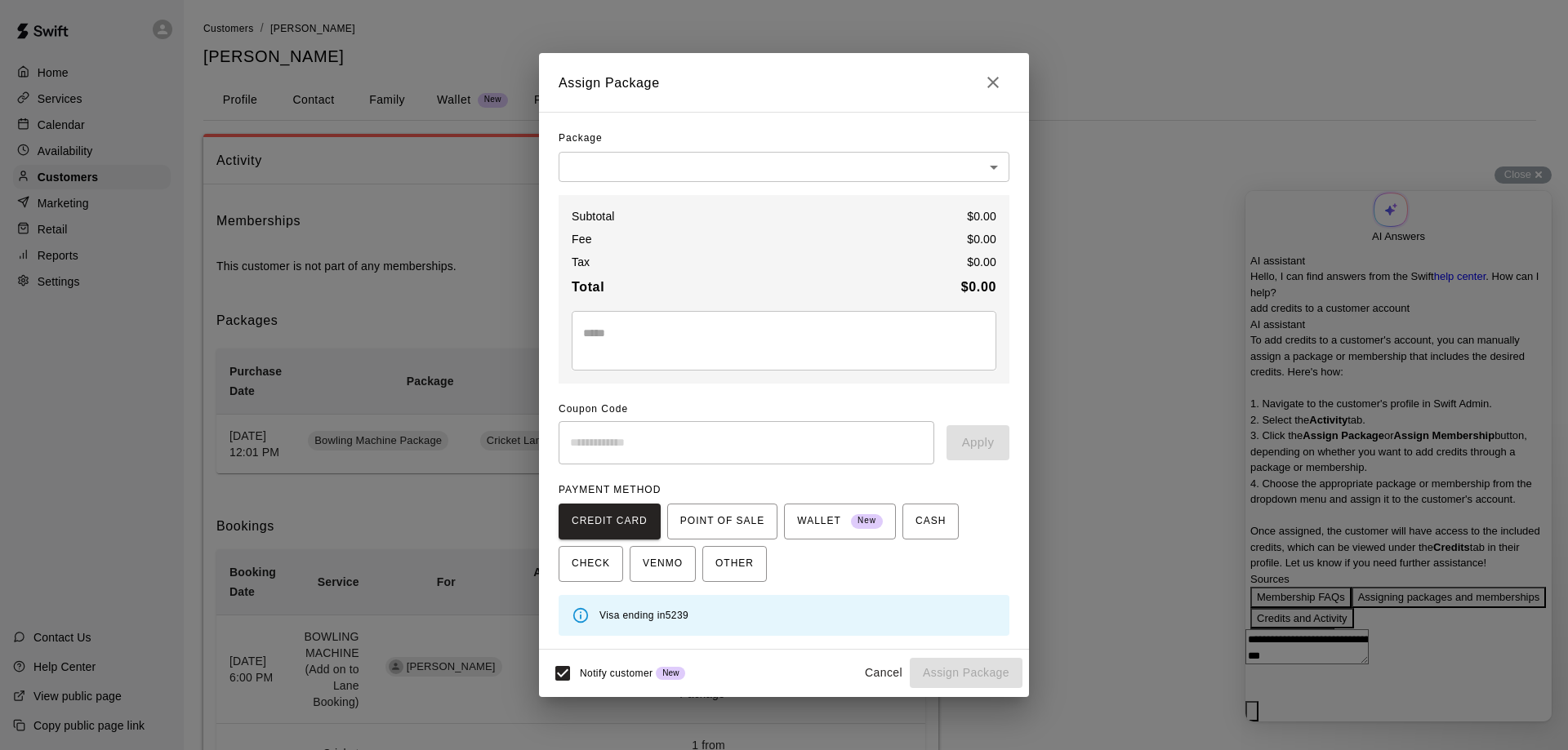
click at [994, 169] on body "Home Services Calendar Availability Customers Marketing Retail Reports Settings…" at bounding box center [784, 618] width 1568 height 1237
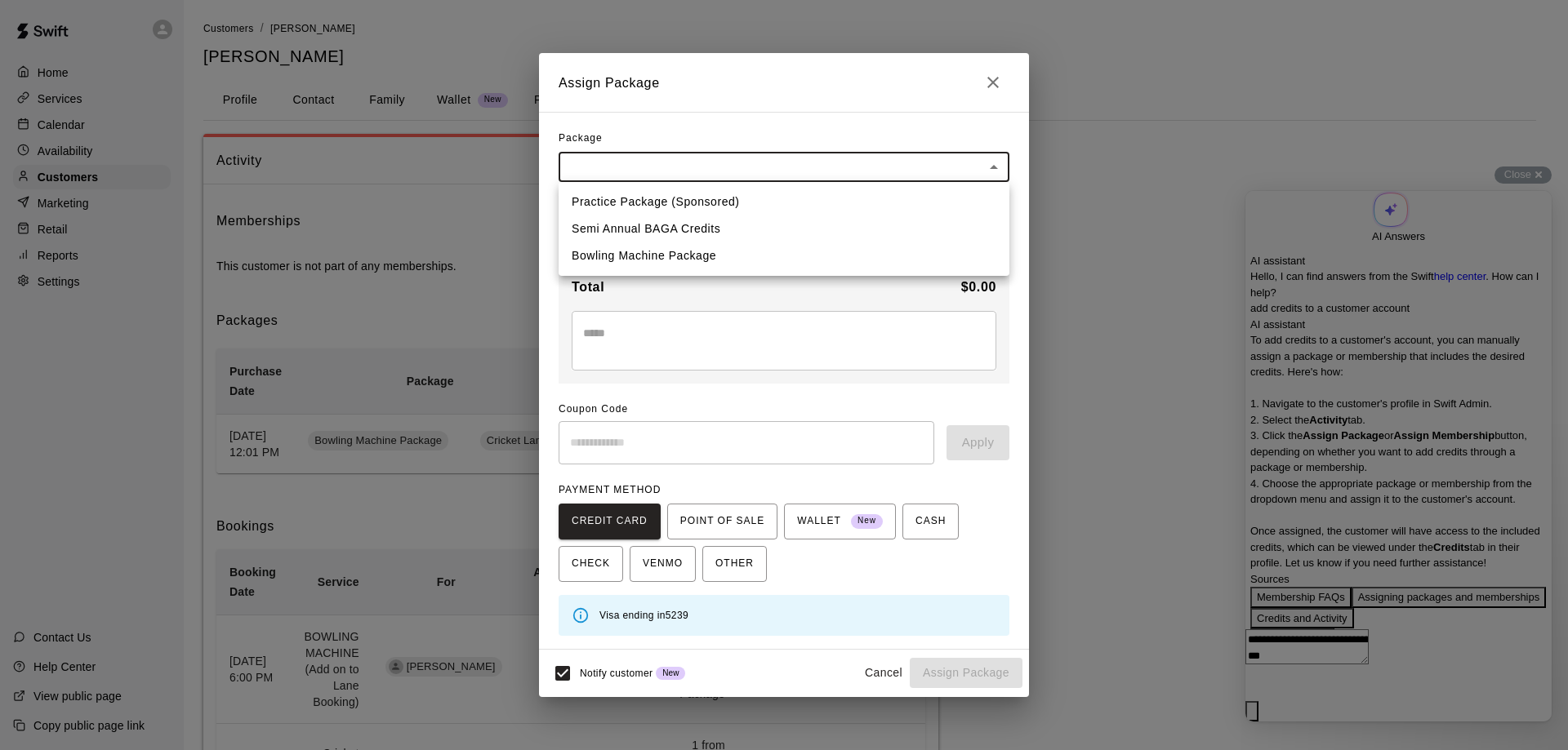
click at [1149, 227] on div at bounding box center [784, 375] width 1568 height 750
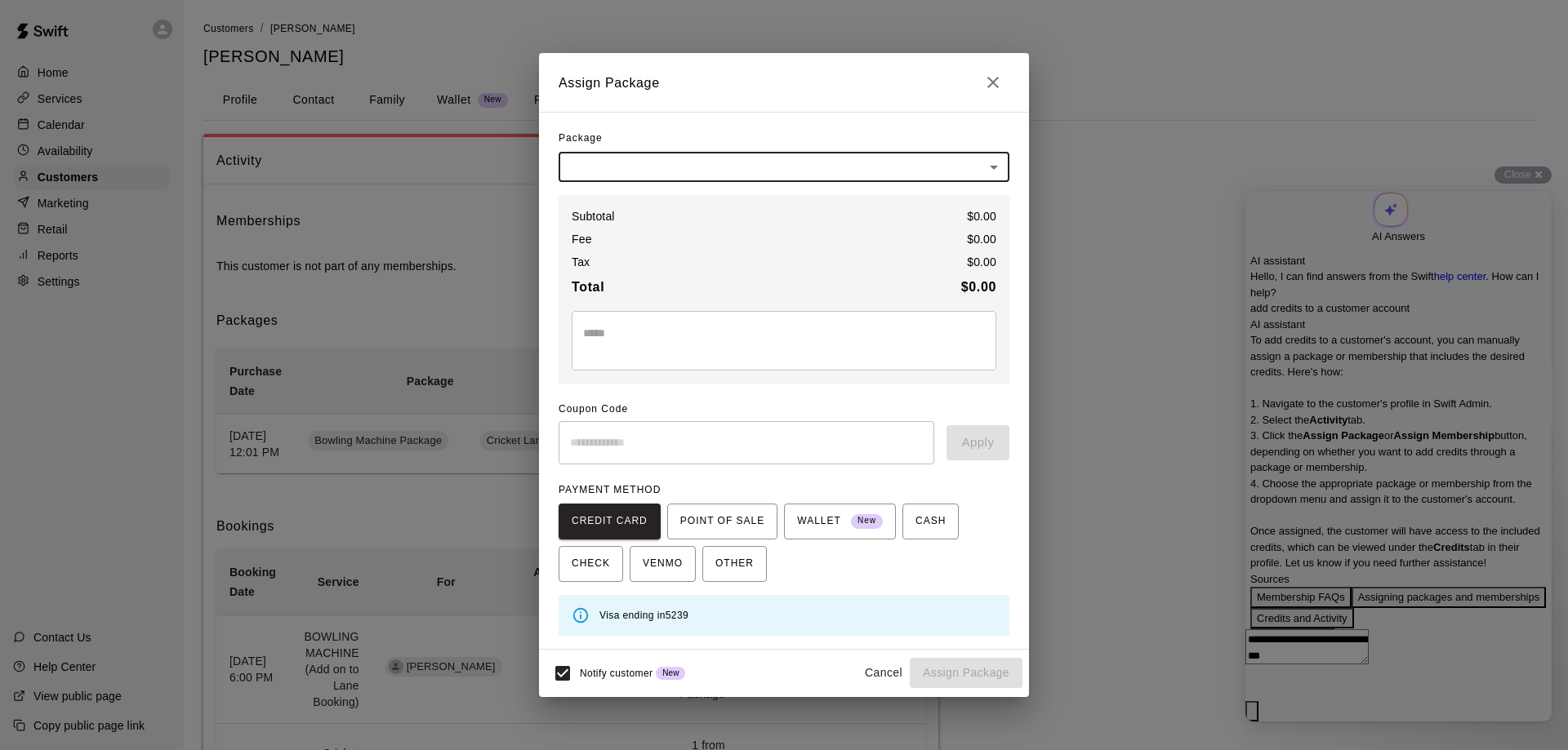
click at [1356, 518] on div "Assign Package Package ​ ​ Subtotal $ 0.00 Fee $ 0.00 Tax $ 0.00 Total $ 0.00 *…" at bounding box center [784, 375] width 1568 height 750
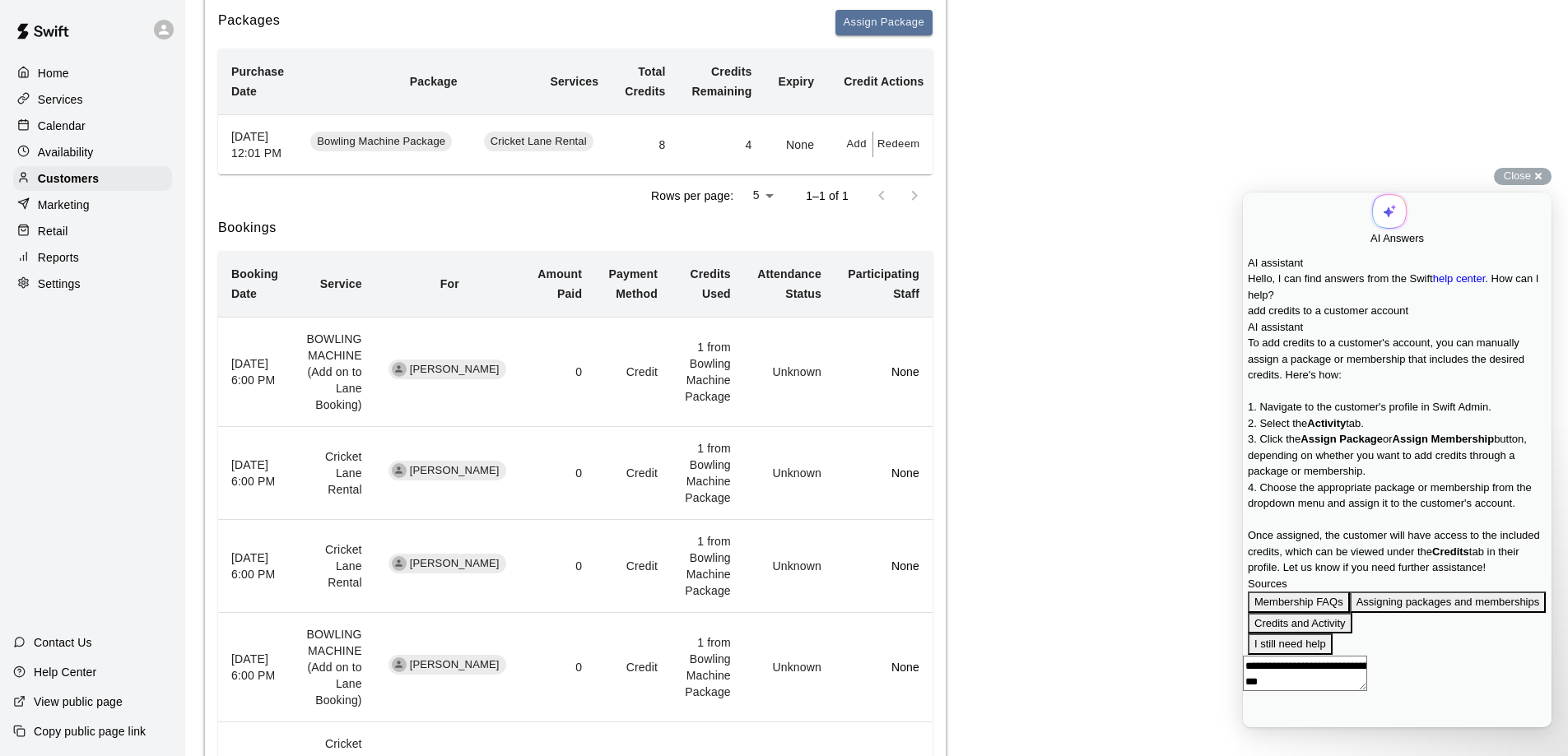
scroll to position [412, 0]
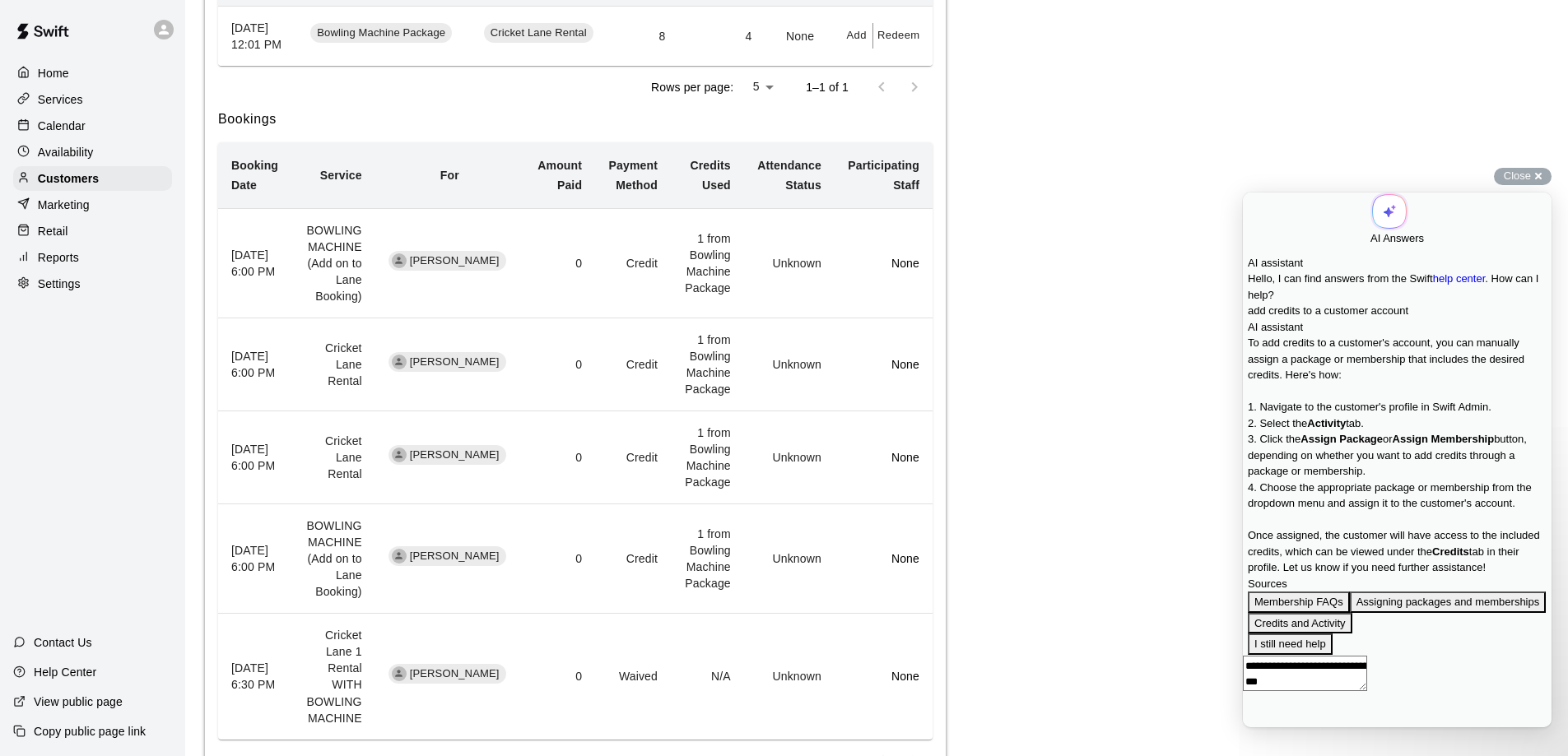
click at [629, 288] on td "Credit" at bounding box center [633, 264] width 76 height 110
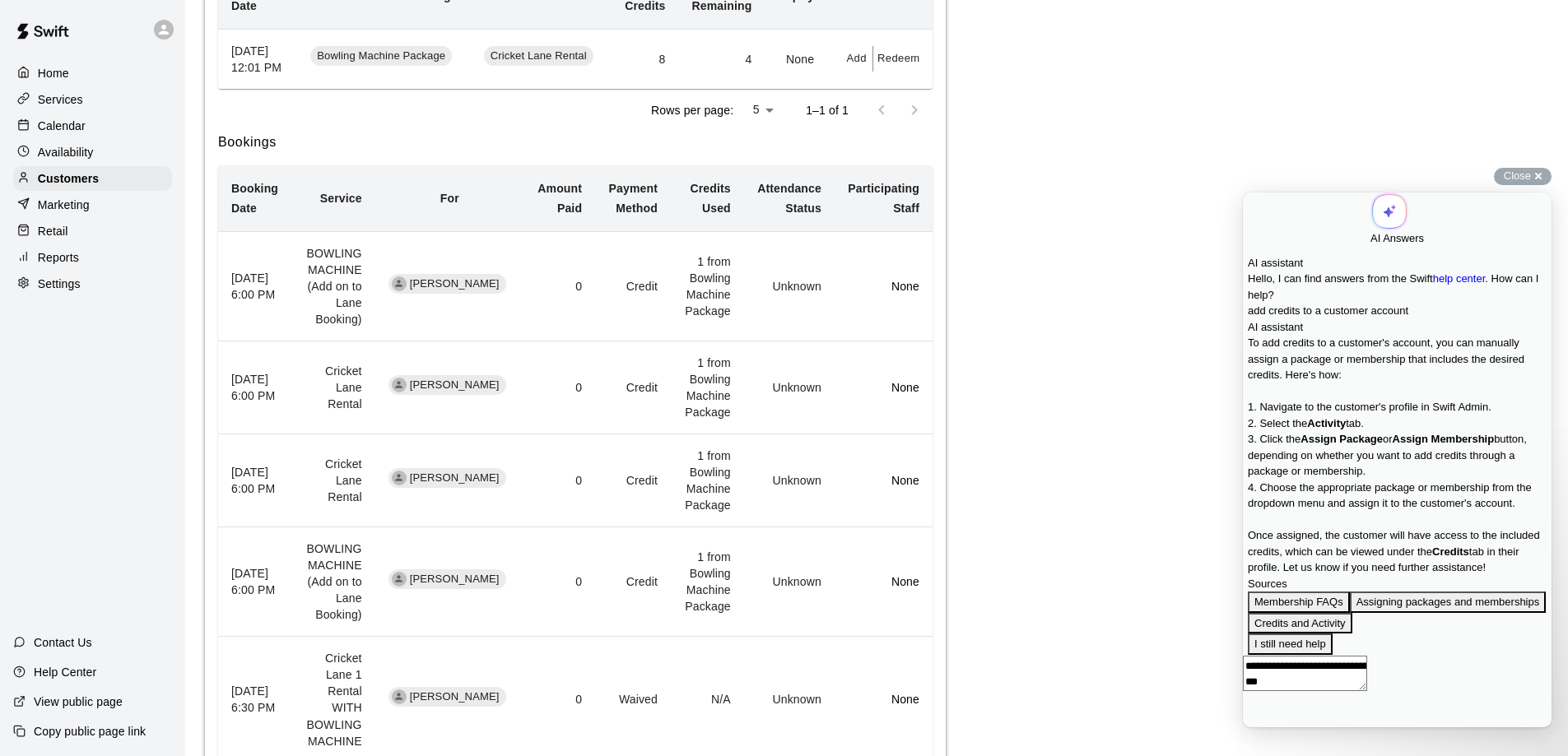
scroll to position [190, 0]
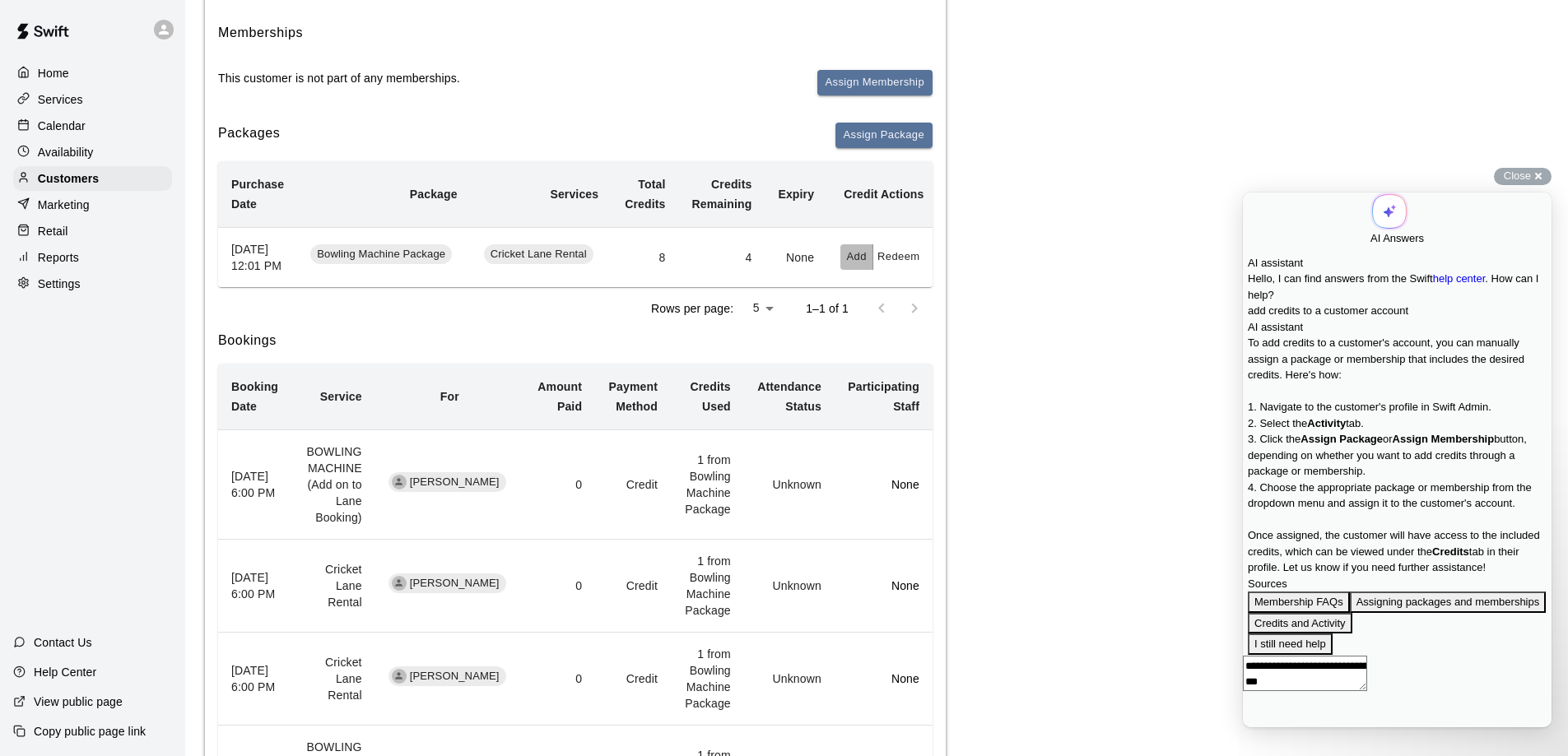
click at [851, 263] on button "Add" at bounding box center [857, 257] width 33 height 25
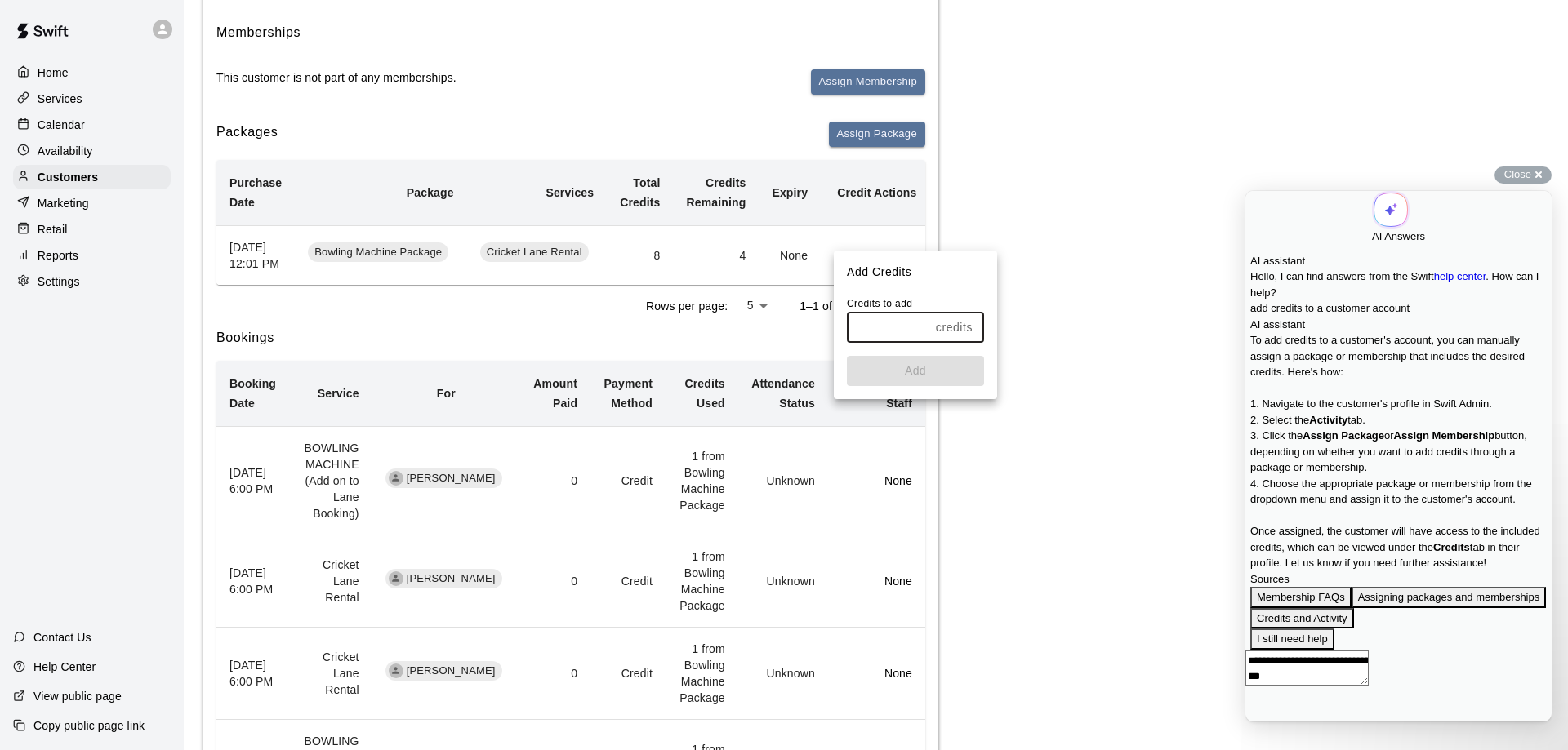
click at [897, 323] on input "text" at bounding box center [887, 328] width 82 height 30
type input "*"
click at [912, 372] on button "Add" at bounding box center [915, 371] width 137 height 30
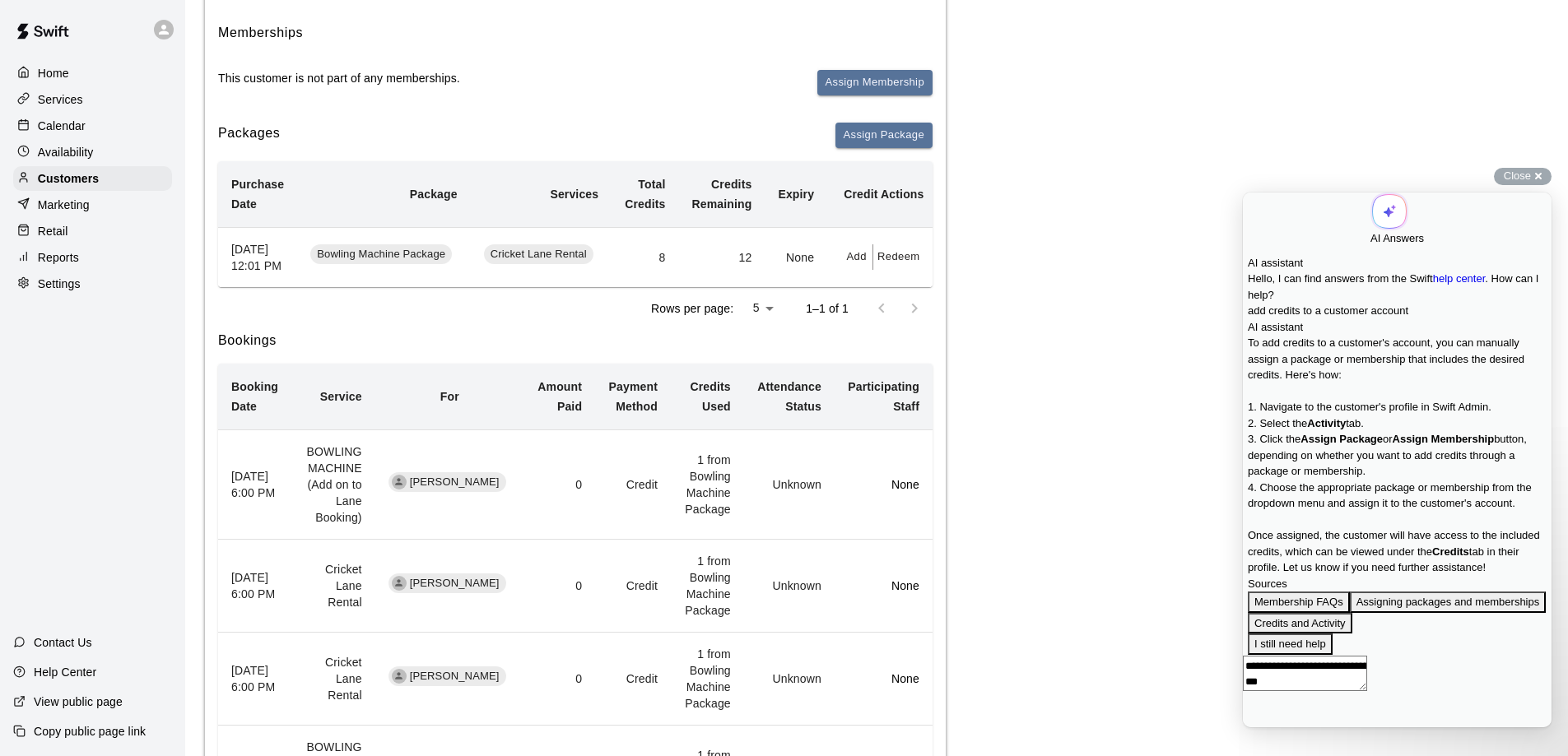
click at [1000, 345] on div "Activity Memberships This customer is not part of any memberships. Assign Membe…" at bounding box center [877, 485] width 1343 height 1079
click at [1517, 180] on span "Close" at bounding box center [1518, 176] width 27 height 13
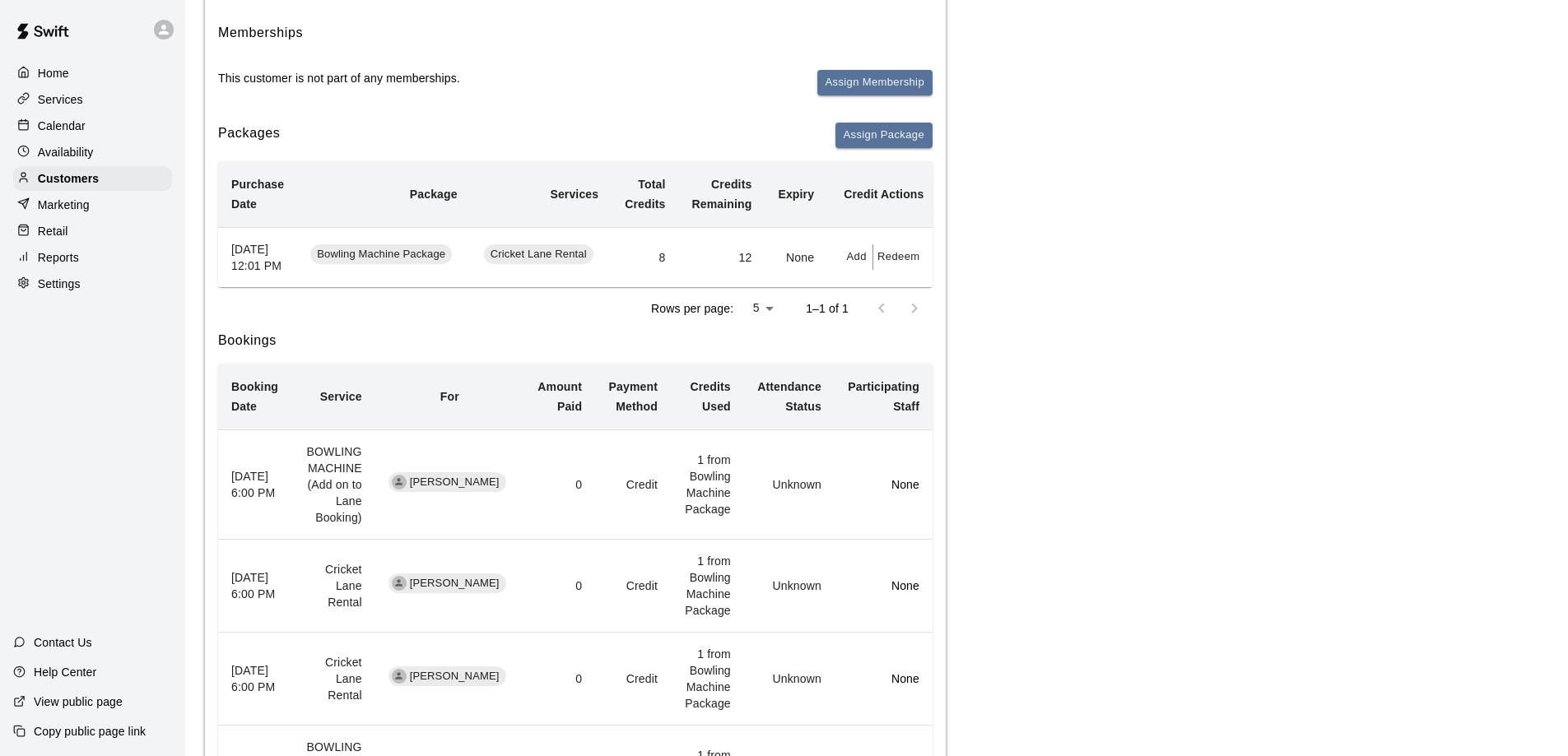
click at [1088, 443] on div "Activity Memberships This customer is not part of any memberships. Assign Membe…" at bounding box center [877, 485] width 1343 height 1079
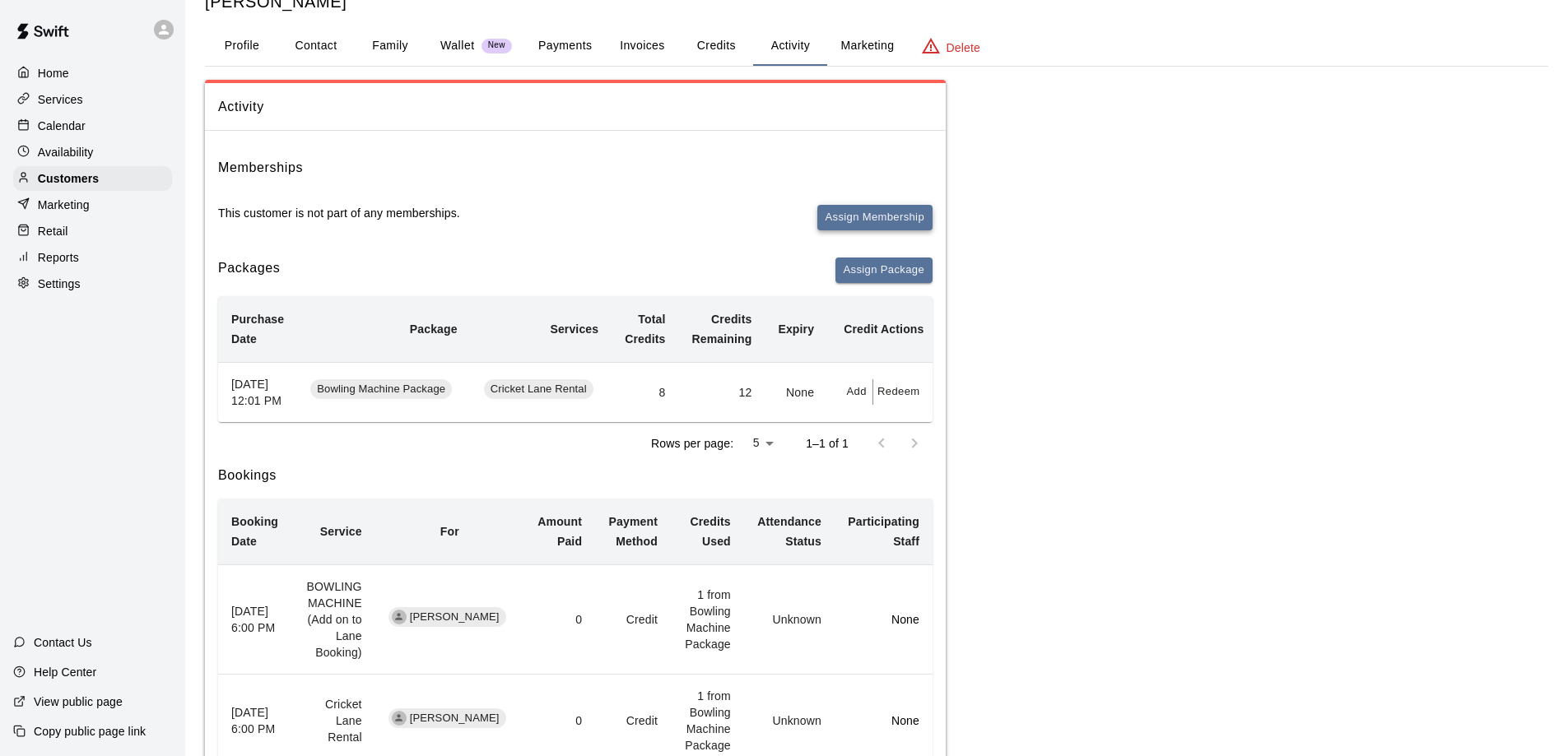
scroll to position [83, 0]
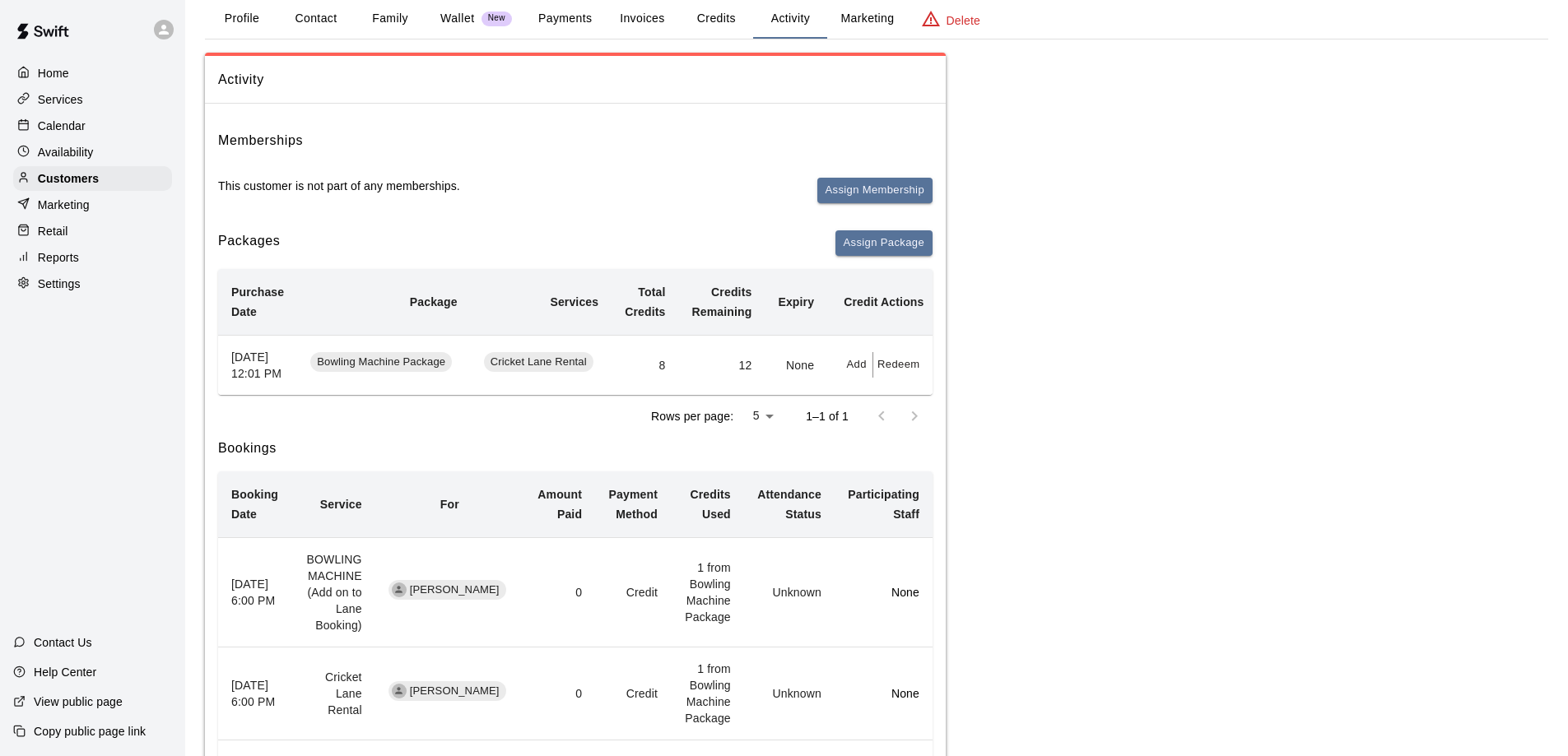
click at [716, 9] on button "Credits" at bounding box center [716, 19] width 74 height 40
